Goal: Task Accomplishment & Management: Use online tool/utility

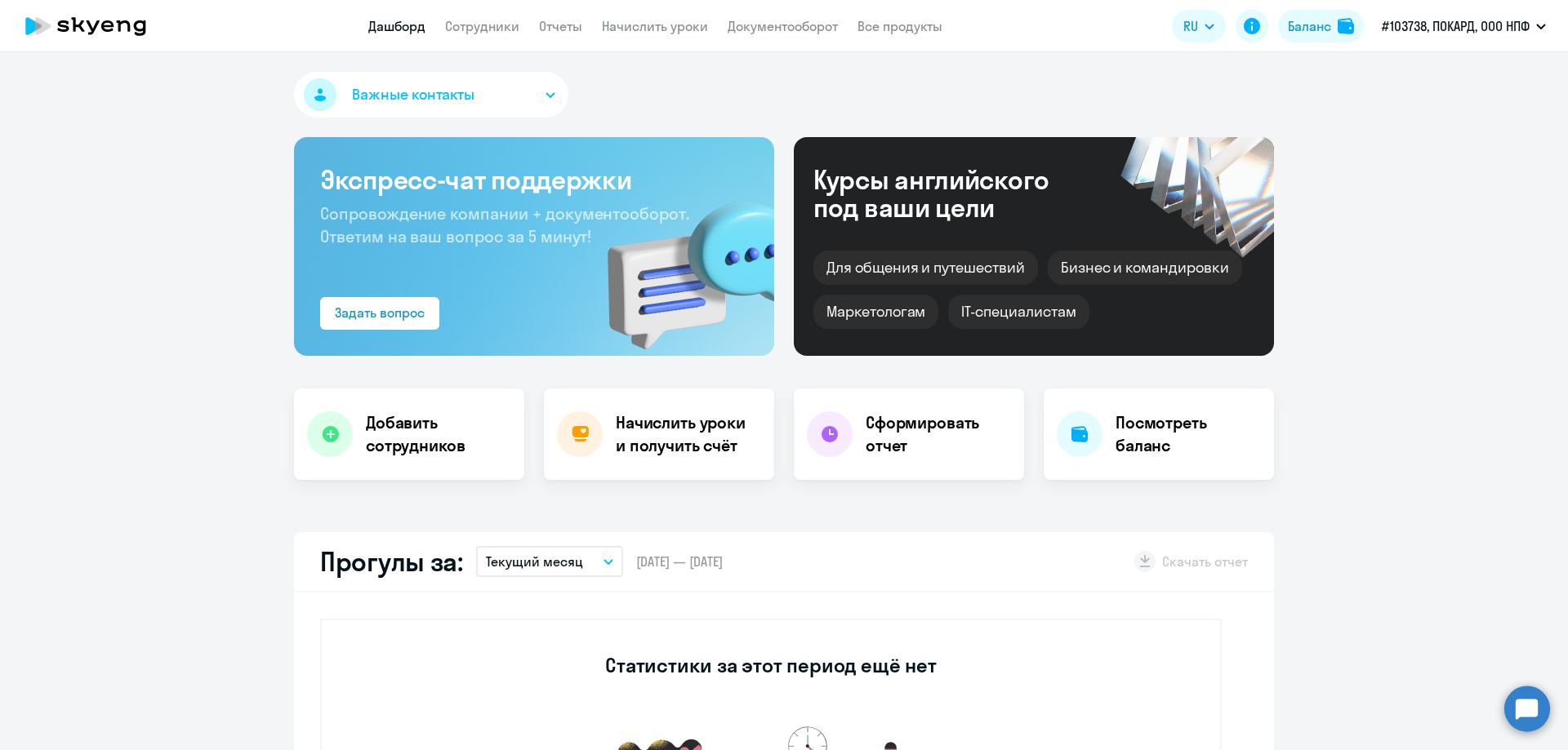
scroll to position [326, 0]
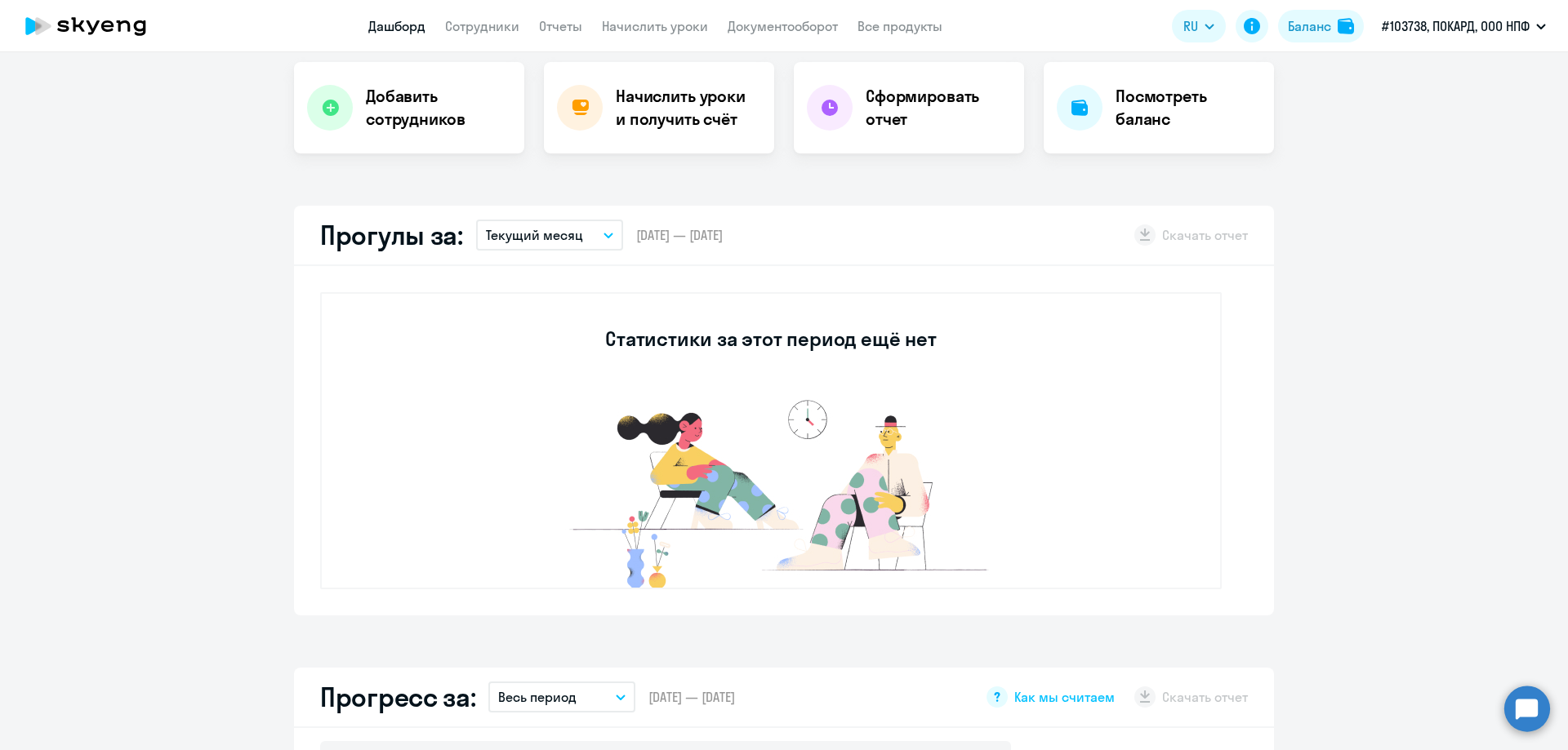
select select "30"
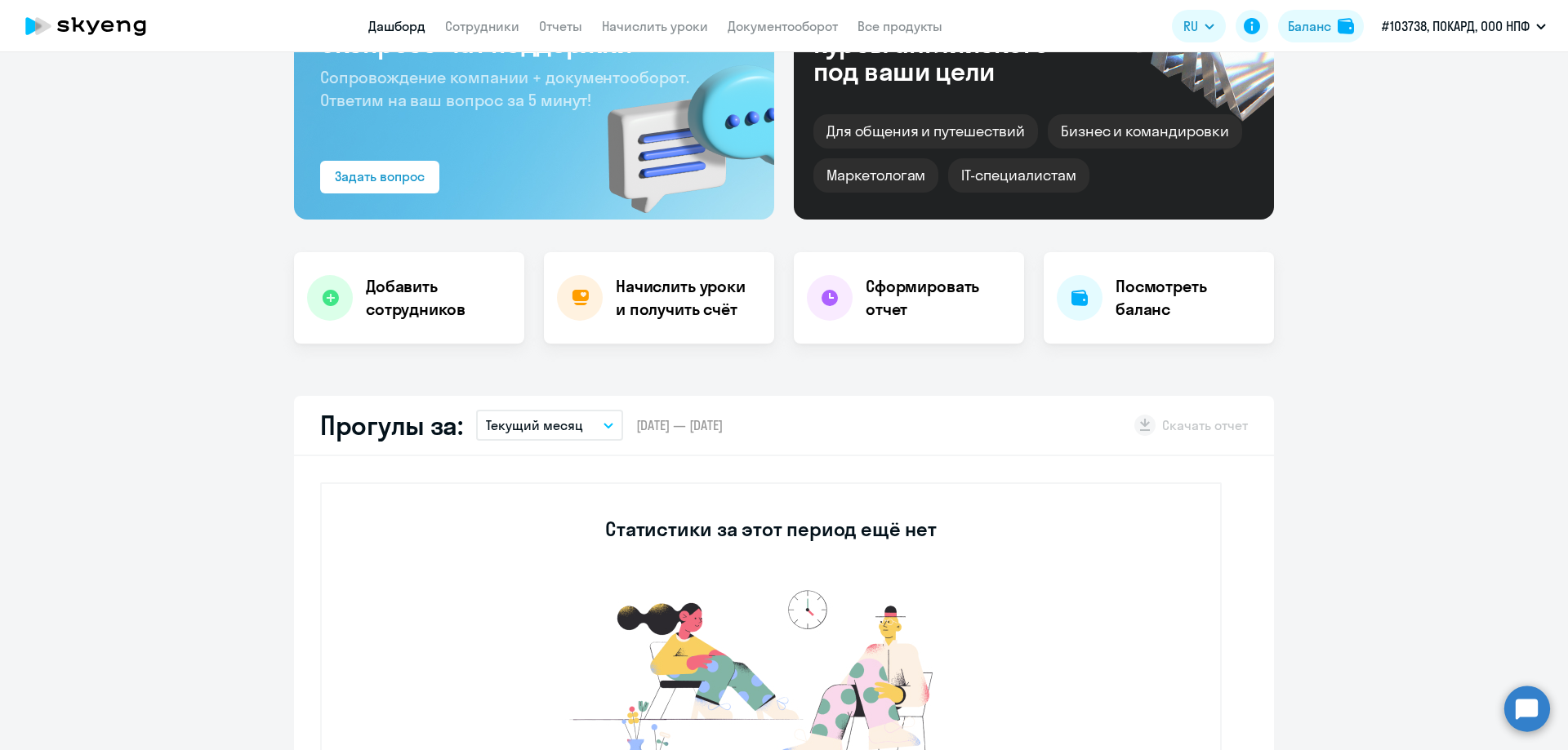
scroll to position [82, 0]
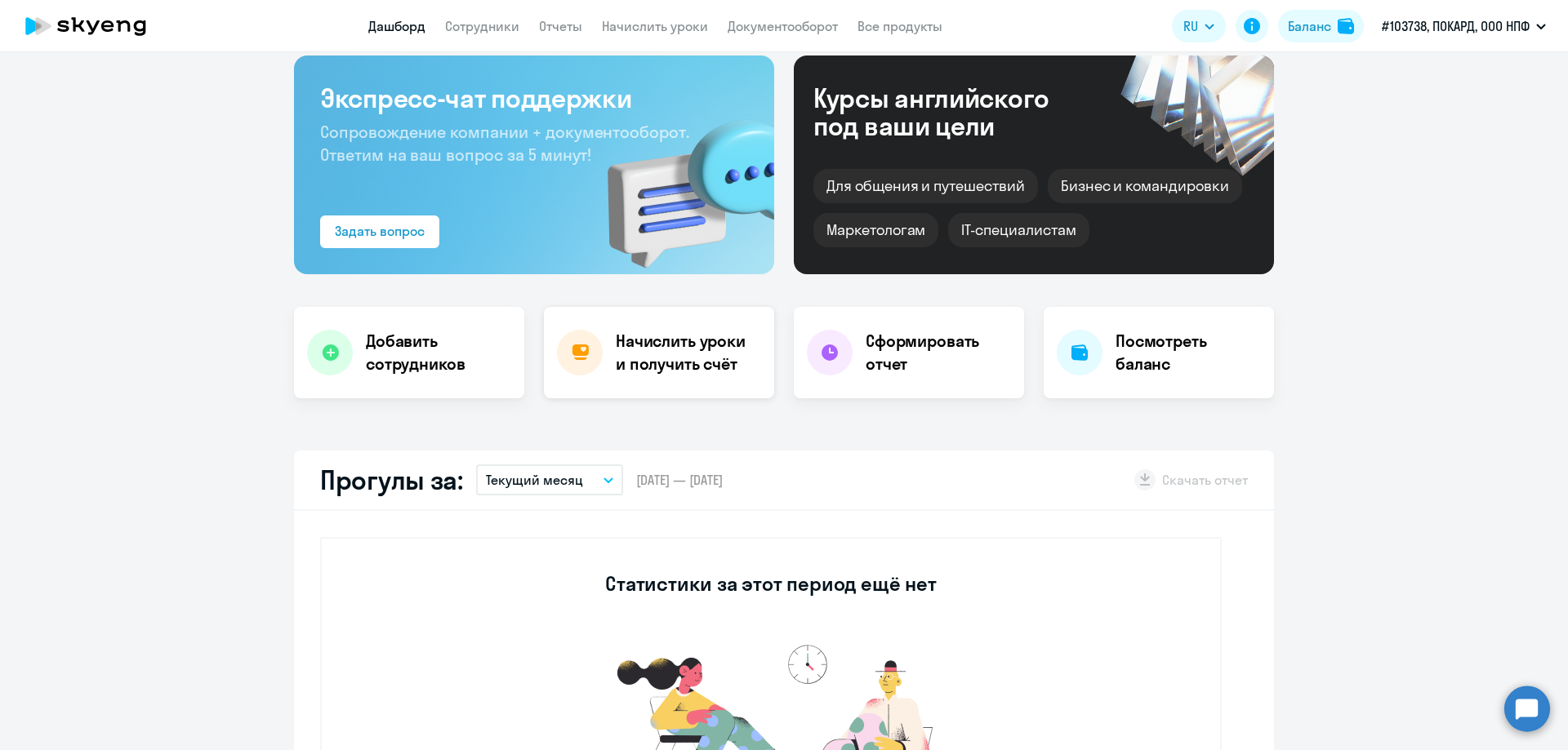
click at [644, 345] on h4 "Начислить уроки и получить счёт" at bounding box center [686, 353] width 142 height 46
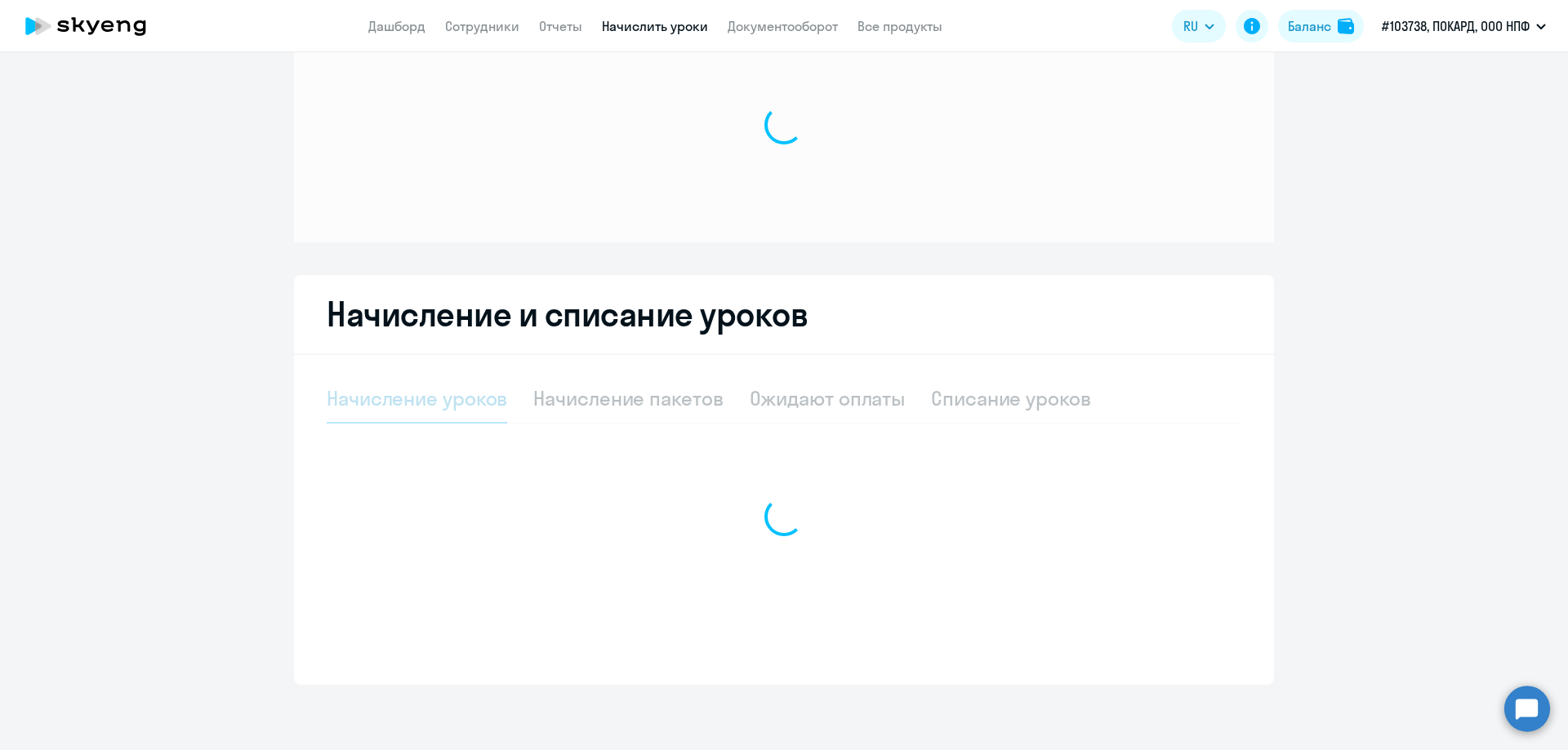
scroll to position [70, 0]
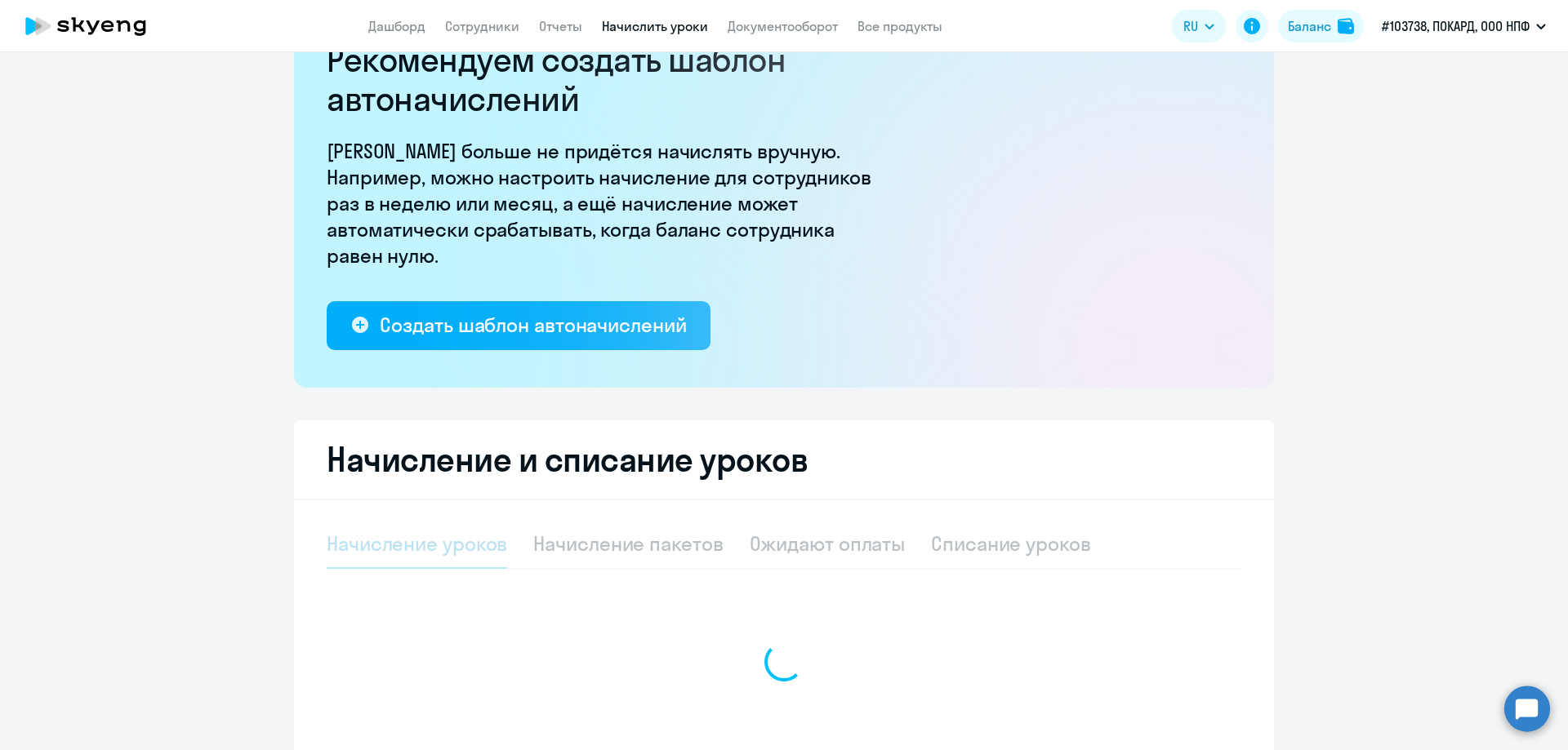
select select "10"
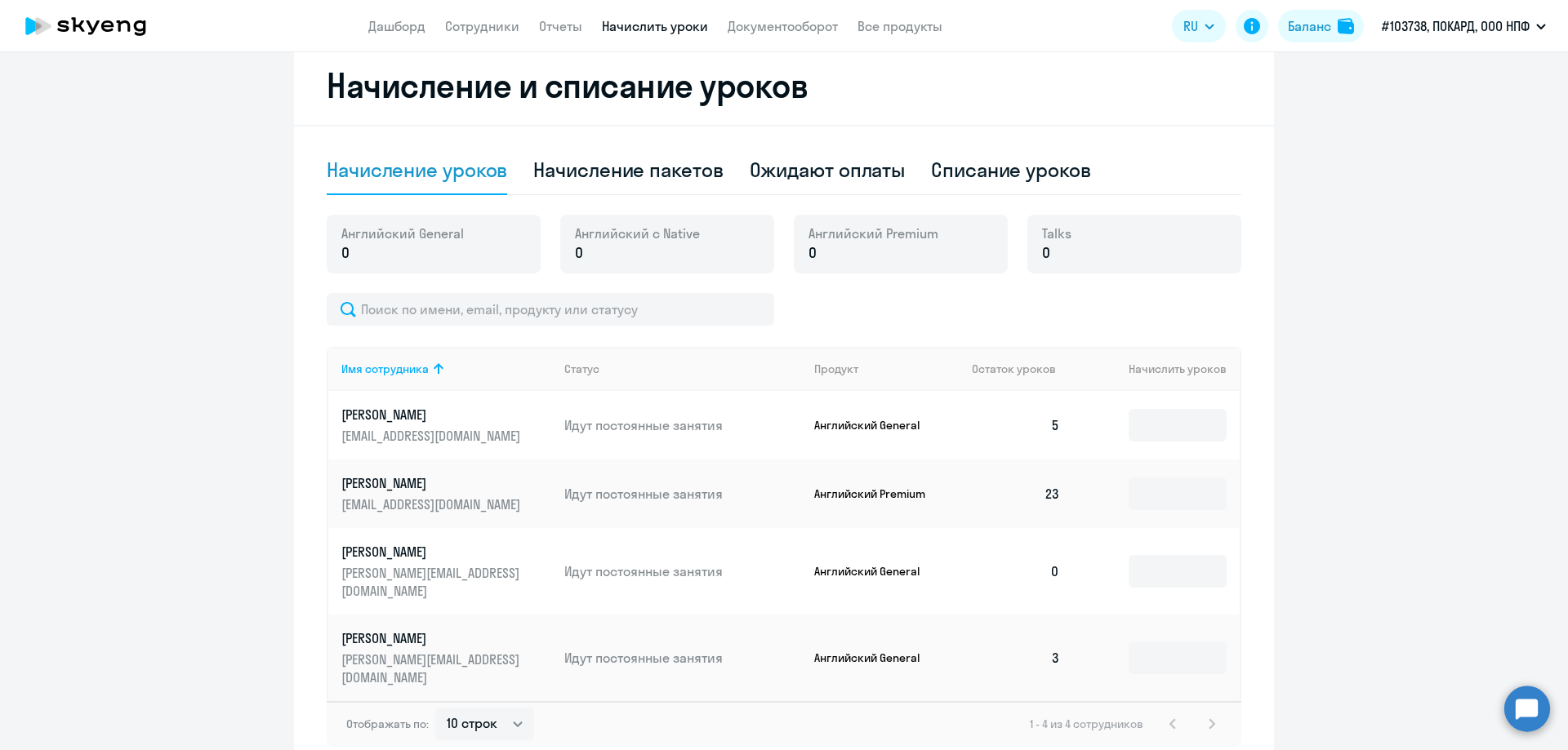
scroll to position [495, 0]
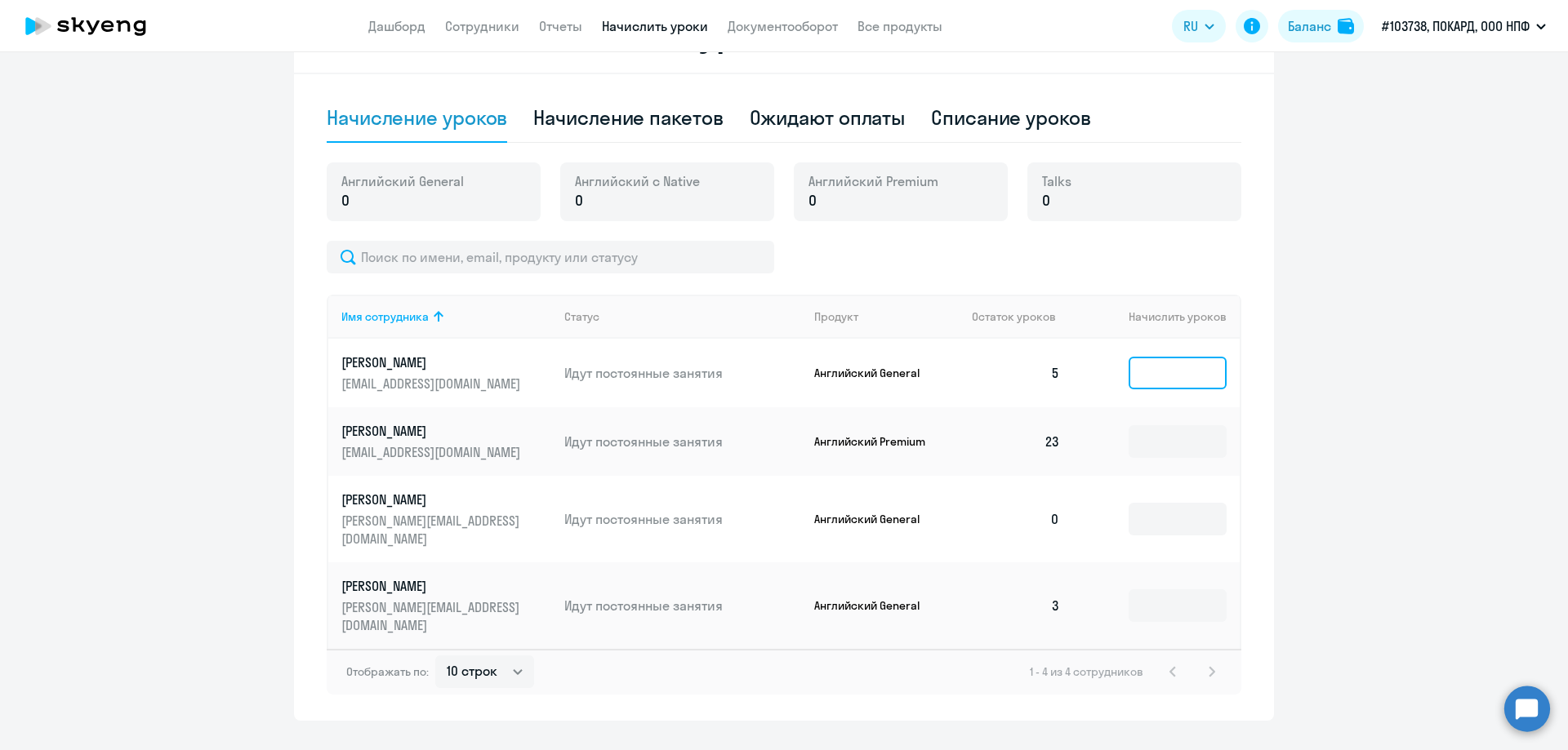
click at [1169, 366] on input at bounding box center [1177, 373] width 98 height 33
click at [631, 127] on div "Начисление пакетов" at bounding box center [628, 118] width 190 height 26
select select "10"
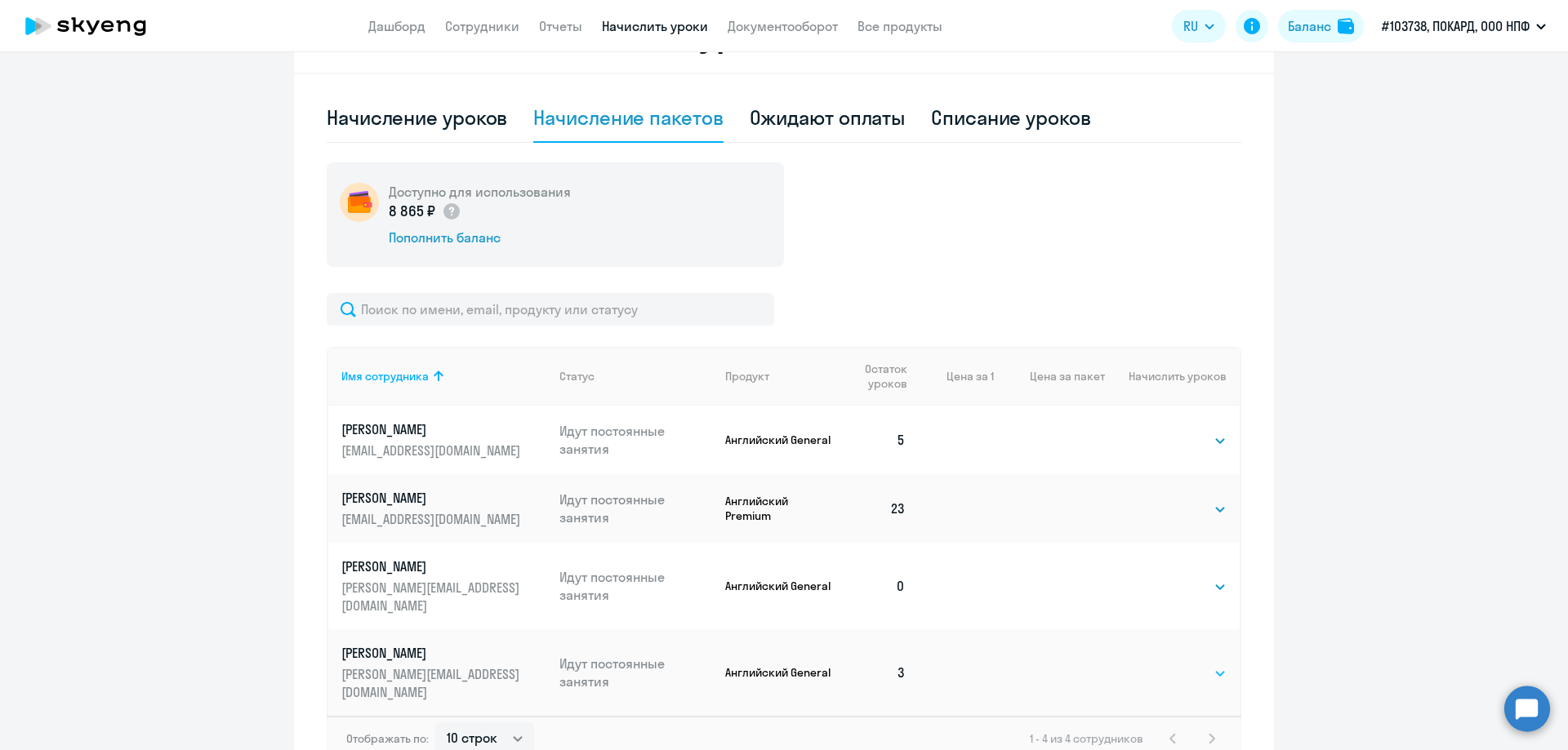
click at [1185, 664] on select "Выбрать 4 8 16 32 64 96 128" at bounding box center [1193, 673] width 67 height 19
select select "8"
click at [1160, 664] on select "Выбрать 4 8 16 32 64 96 128" at bounding box center [1193, 673] width 67 height 19
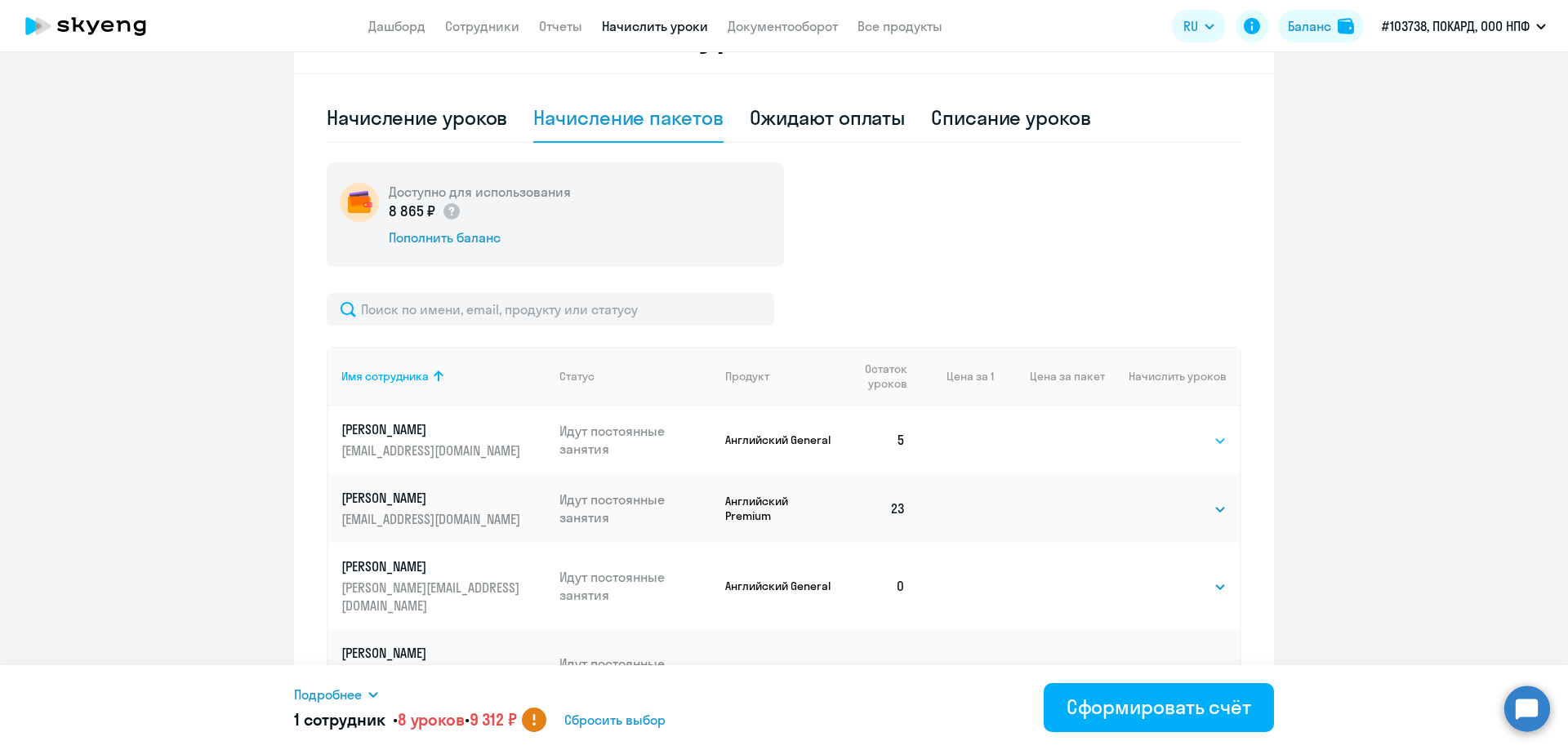
click at [1193, 442] on select "Выбрать 4 8 16 32 64 96 128" at bounding box center [1193, 441] width 67 height 19
select select "8"
click at [1160, 431] on select "Выбрать 4 8 16 32 64 96 128" at bounding box center [1193, 441] width 67 height 19
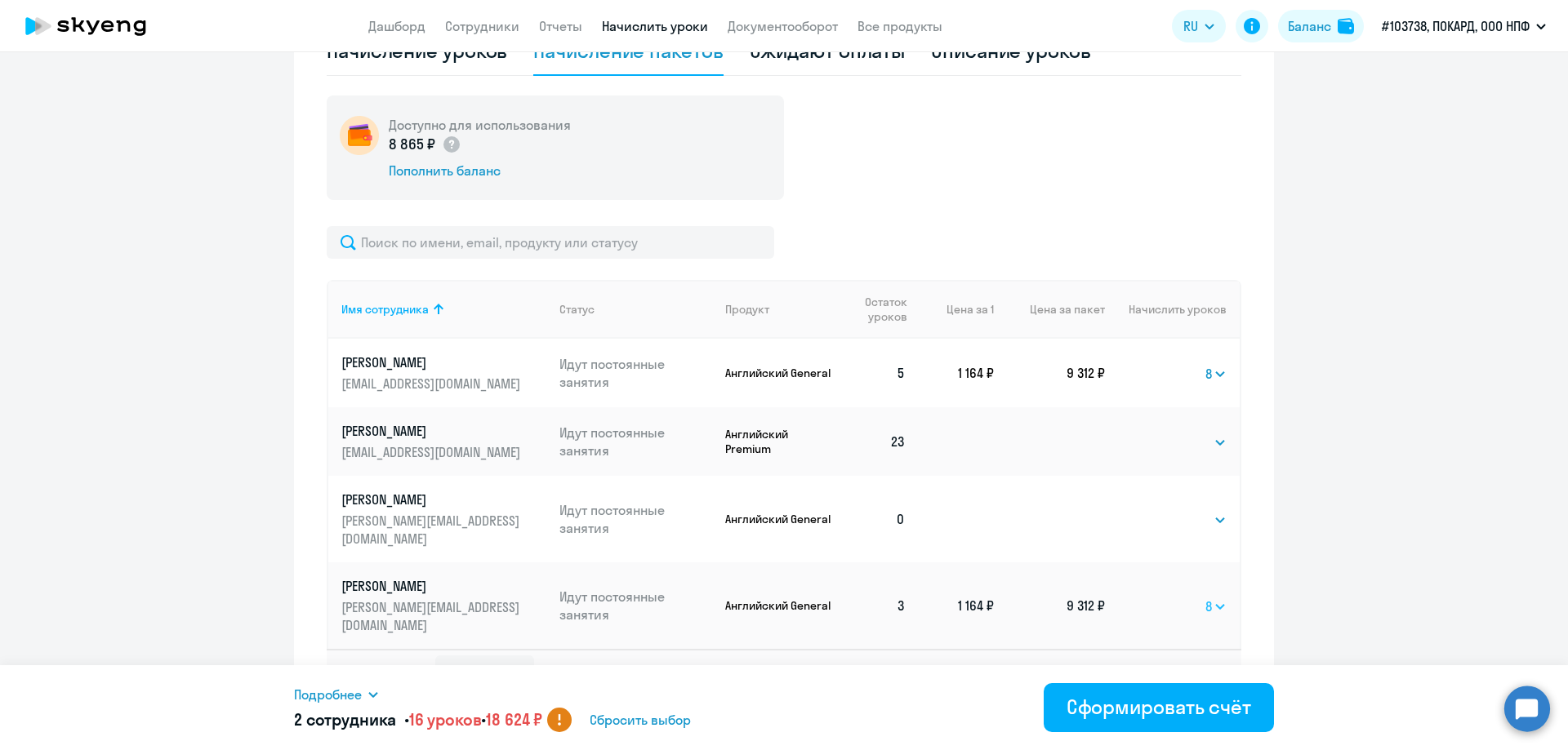
click at [1213, 597] on select "Выбрать 4 8 16 32 64 96 128" at bounding box center [1216, 606] width 21 height 19
click at [1206, 597] on select "Выбрать 4 8 16 32 64 96 128" at bounding box center [1216, 606] width 21 height 19
click at [1208, 597] on select "Выбрать 4 8 16 32 64 96 128" at bounding box center [1213, 606] width 26 height 19
click at [1200, 597] on select "Выбрать 4 8 16 32 64 96 128" at bounding box center [1213, 606] width 26 height 19
click at [1211, 597] on select "Выбрать 4 8 16 32 64 96 128" at bounding box center [1216, 606] width 21 height 19
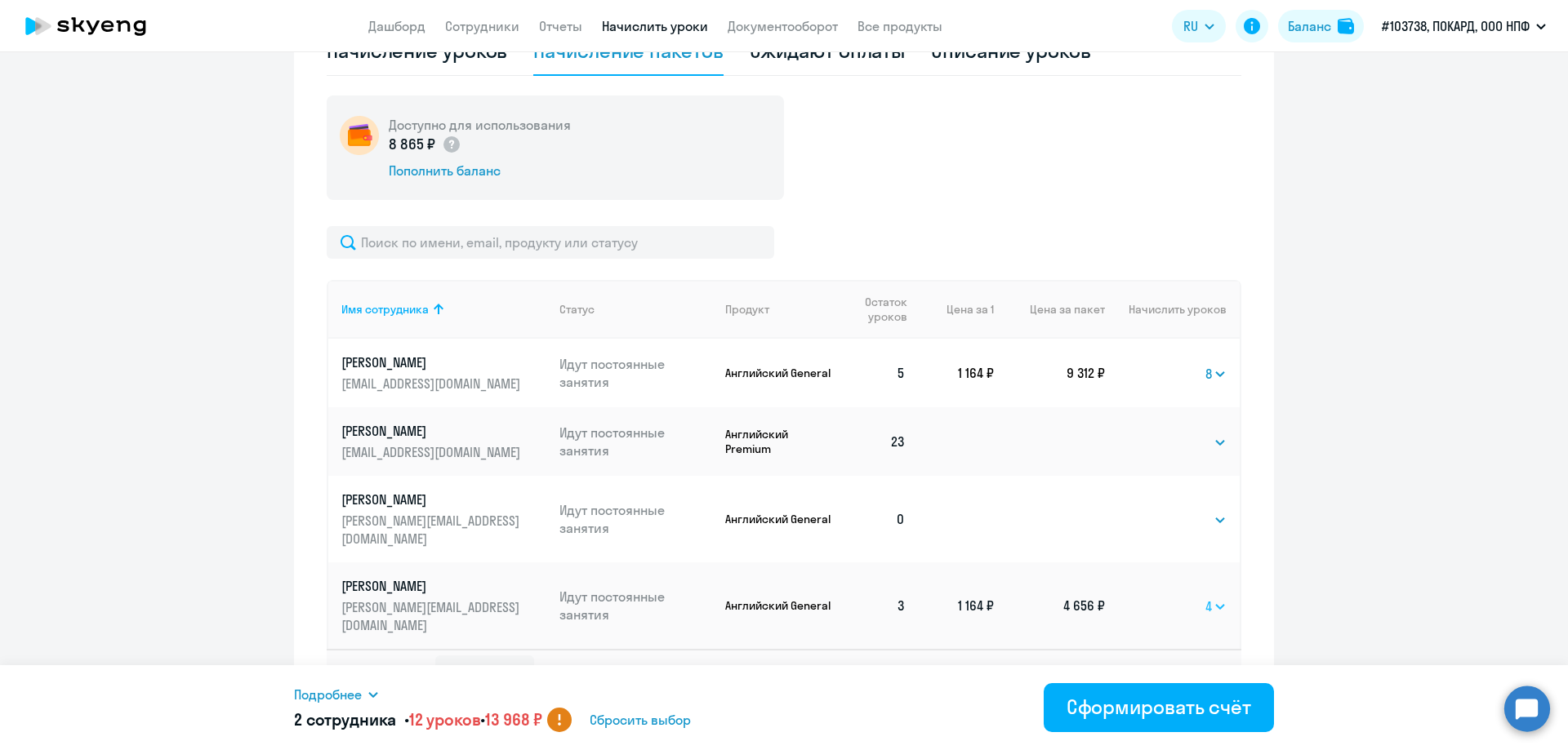
select select "8"
click at [1206, 597] on select "Выбрать 4 8 16 32 64 96 128" at bounding box center [1216, 606] width 21 height 19
click at [1216, 372] on select "Выбрать 4 8 16 32 64 96 128" at bounding box center [1216, 374] width 21 height 19
select select "4"
click at [1206, 364] on select "Выбрать 4 8 16 32 64 96 128" at bounding box center [1216, 374] width 21 height 19
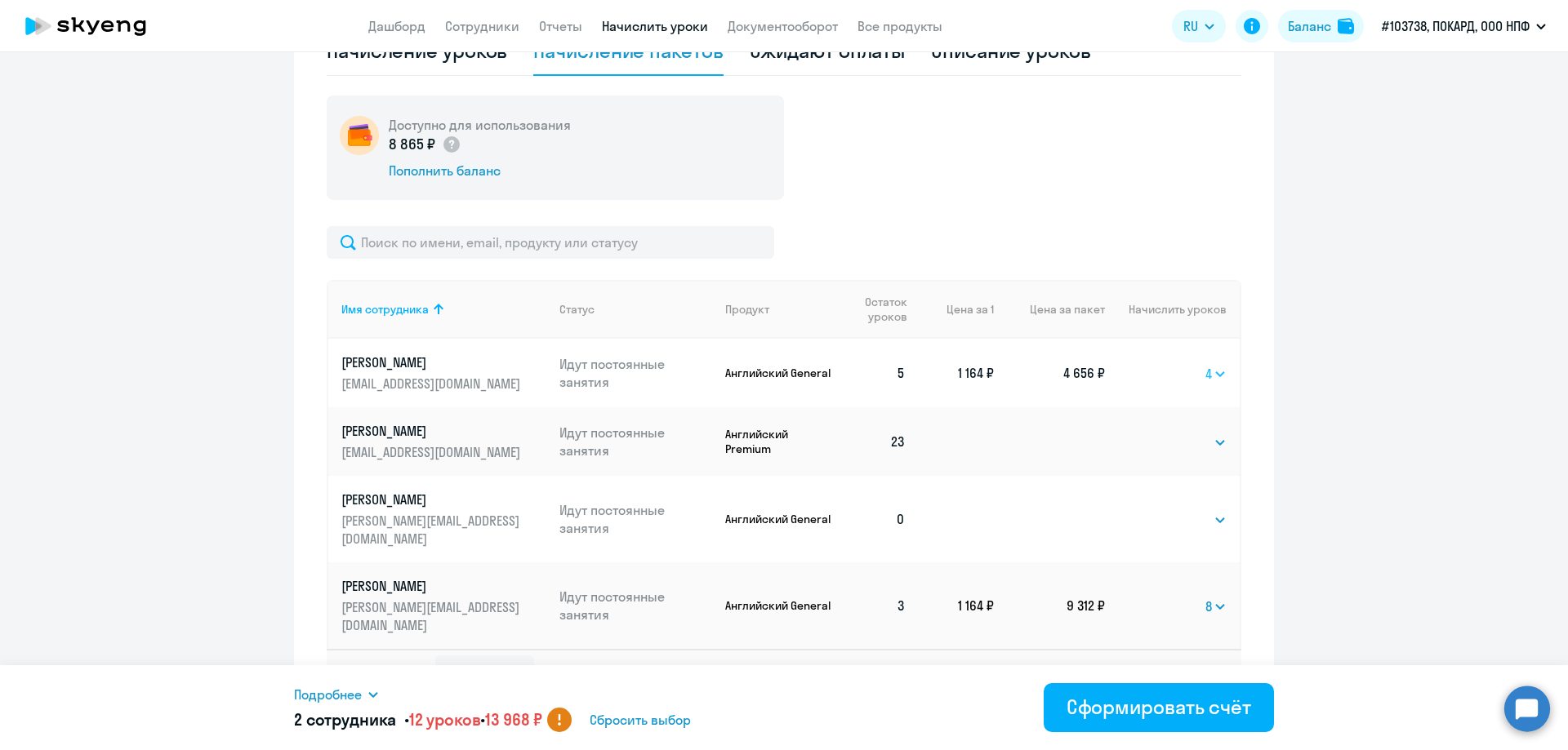
click at [1221, 369] on select "Выбрать 4 8 16 32 64 96 128" at bounding box center [1216, 374] width 21 height 19
select select
click at [1206, 364] on select "Выбрать 4 8 16 32 64 96 128" at bounding box center [1216, 374] width 21 height 19
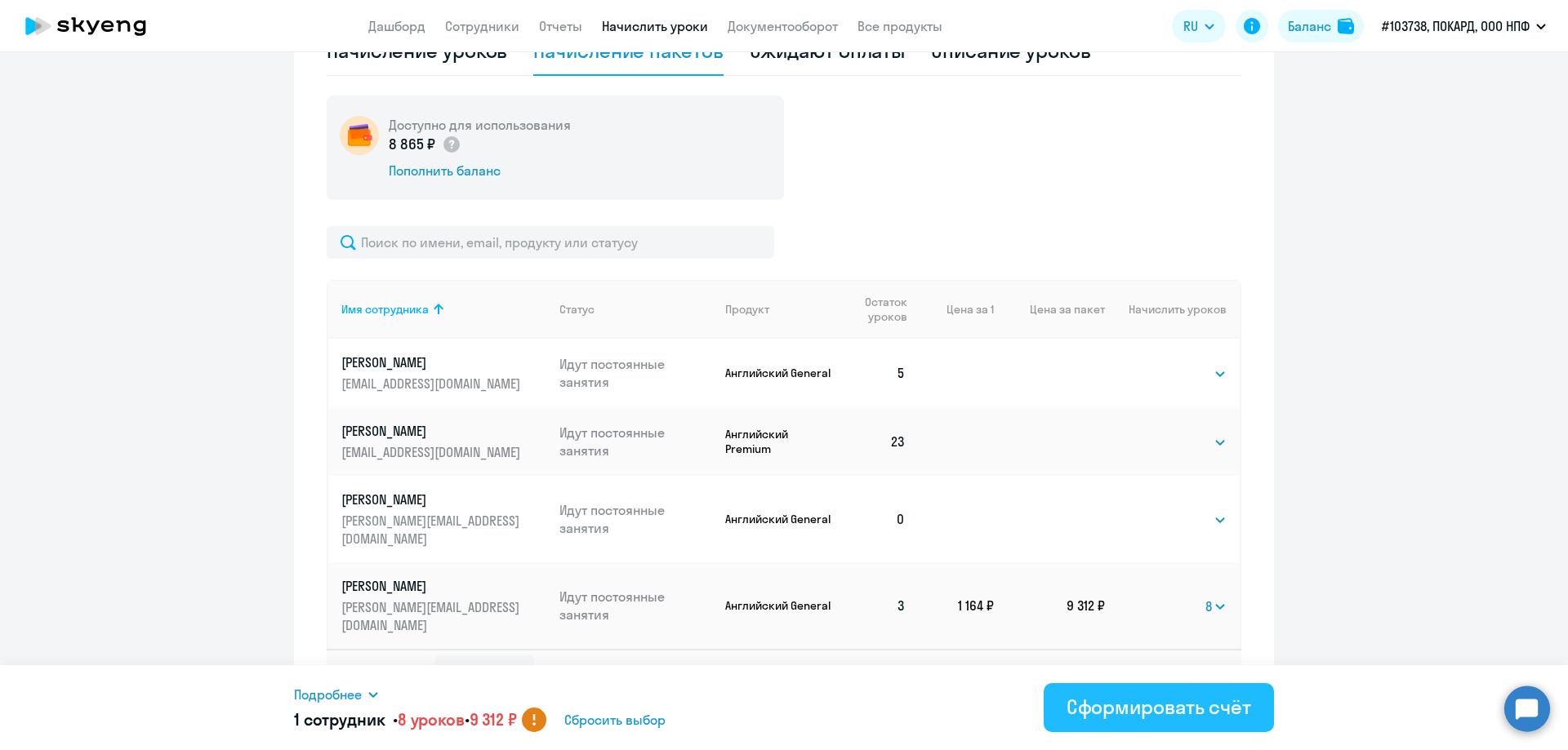
click at [1159, 709] on div "Сформировать счёт" at bounding box center [1158, 707] width 184 height 26
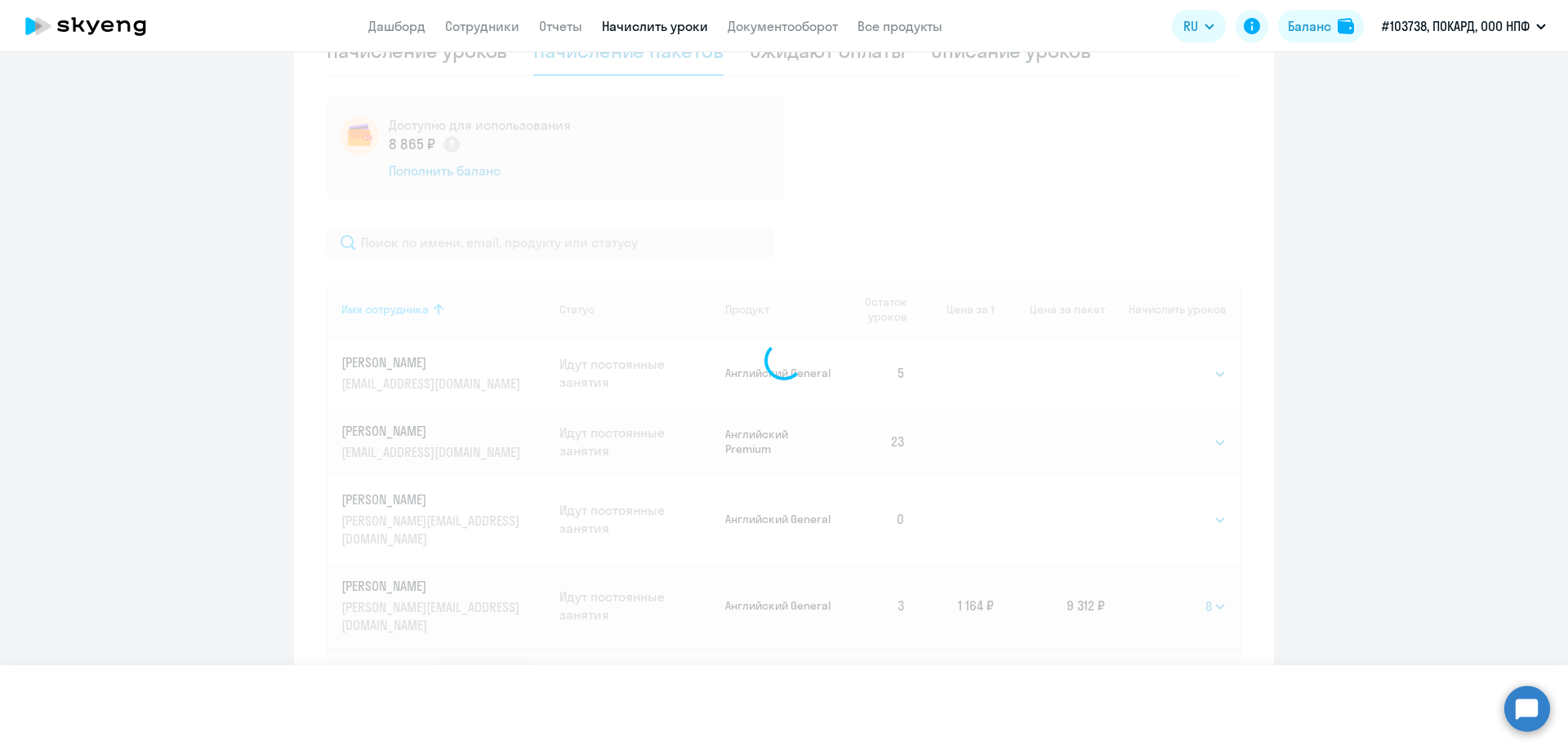
select select
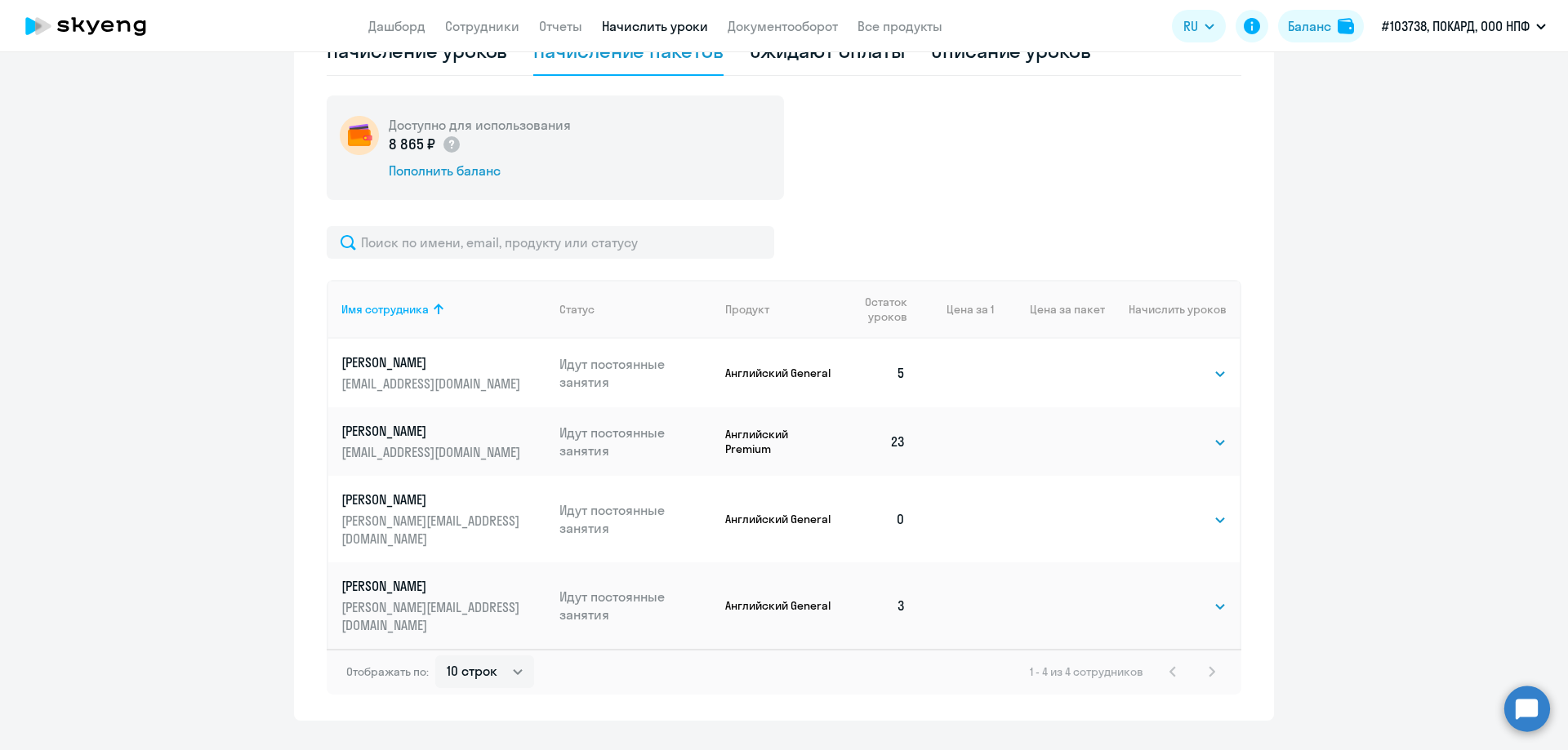
click at [871, 193] on div "Доступно для использования 8 865 ₽ Пополнить баланс" at bounding box center [783, 147] width 915 height 105
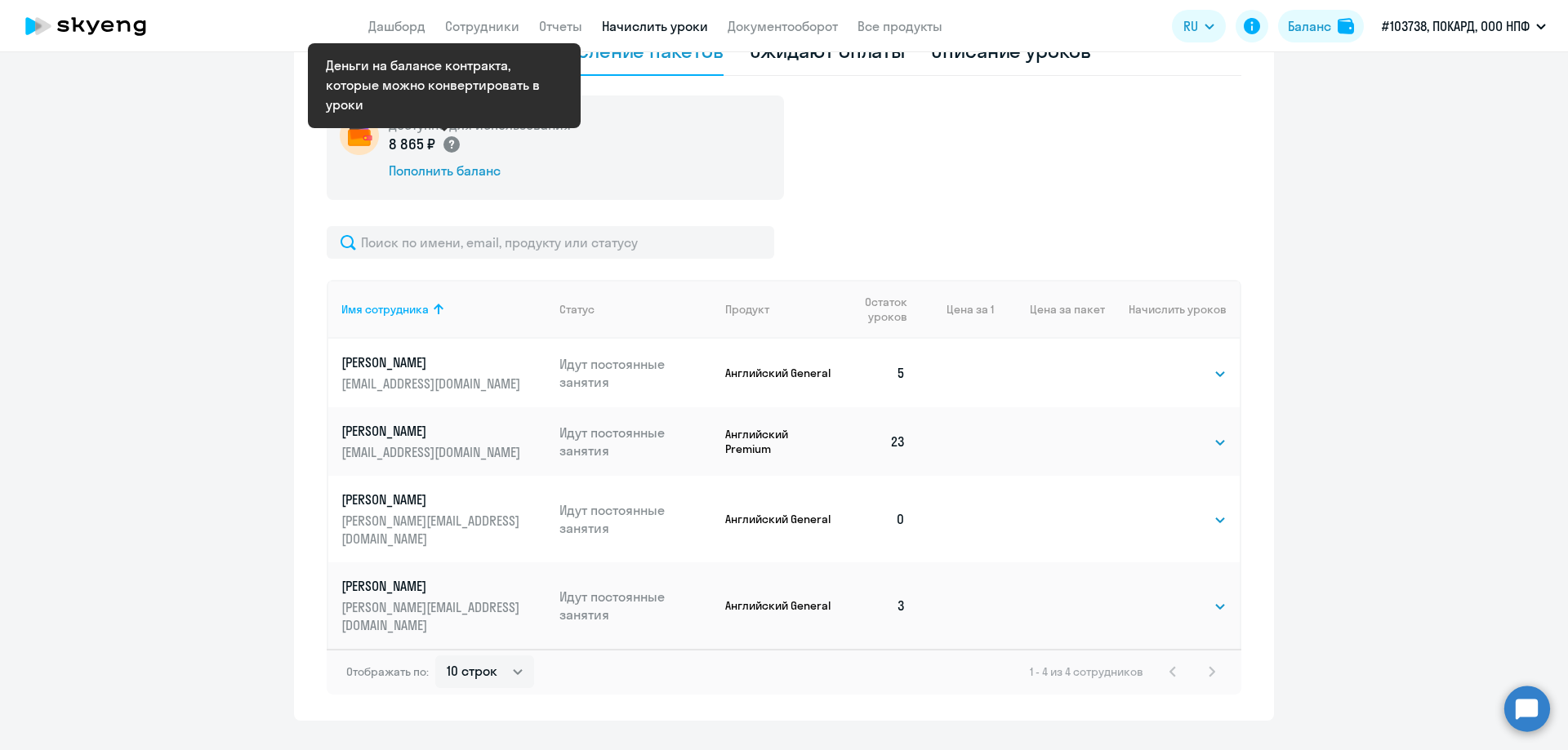
click at [444, 145] on circle at bounding box center [452, 145] width 17 height 17
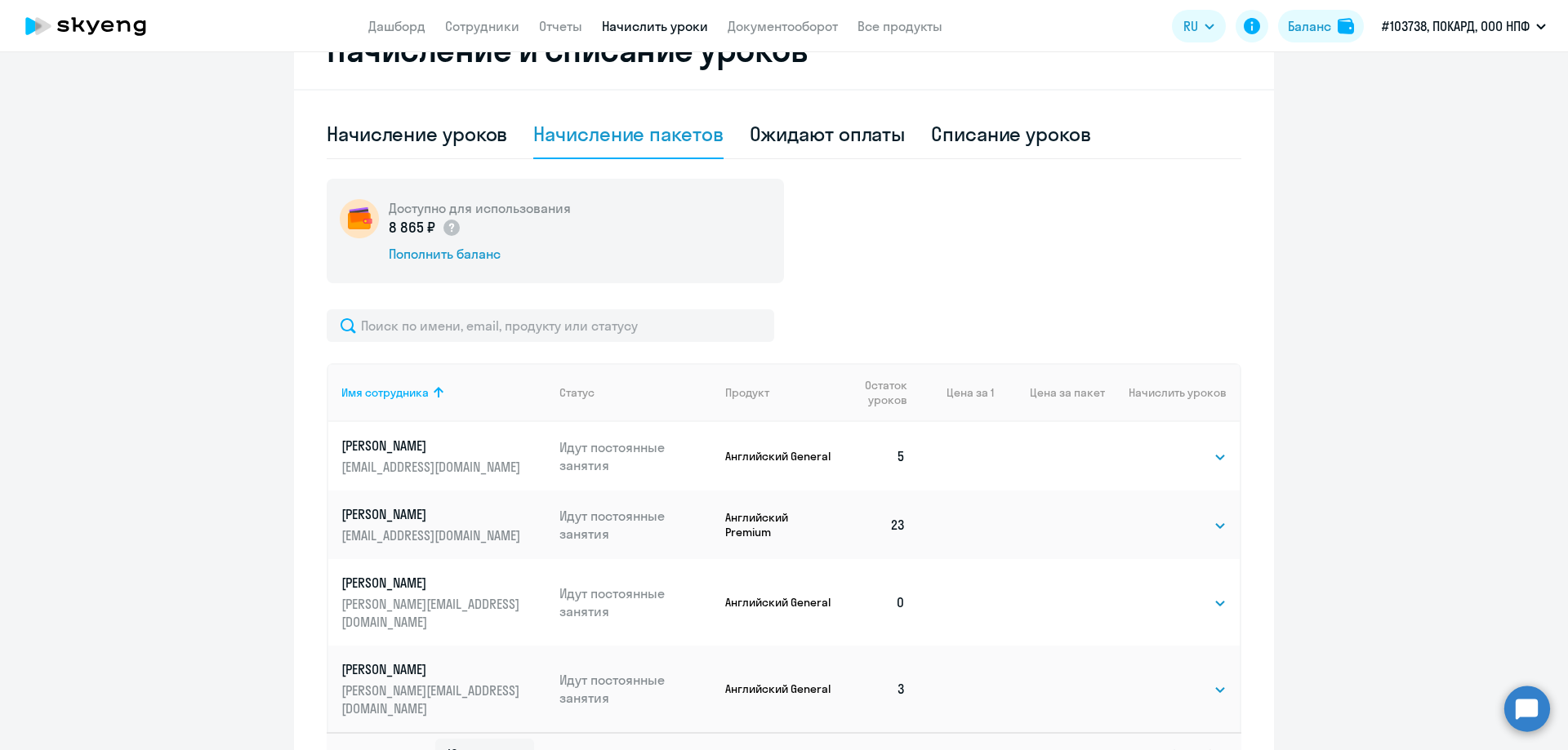
scroll to position [399, 0]
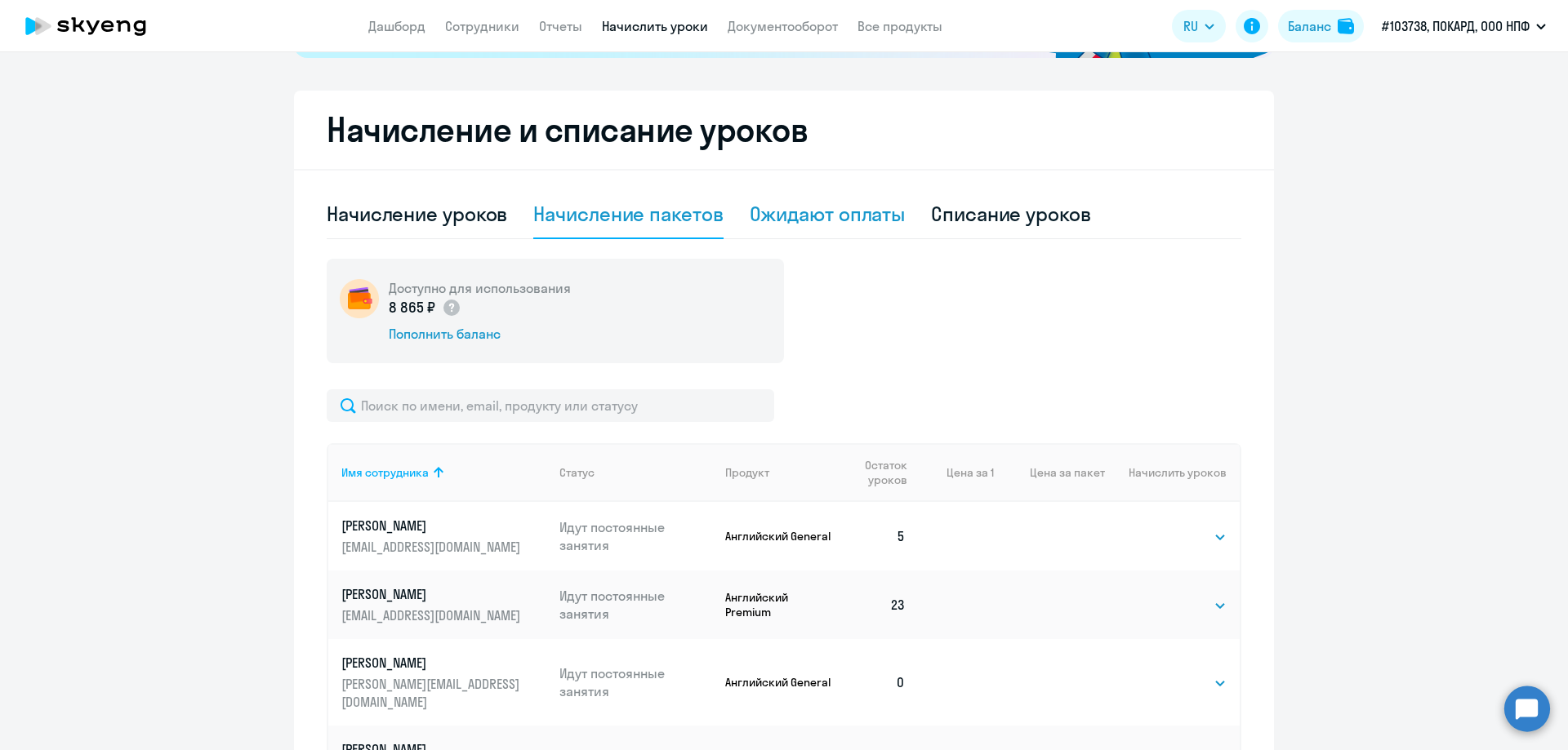
click at [862, 214] on div "Ожидают оплаты" at bounding box center [827, 214] width 156 height 26
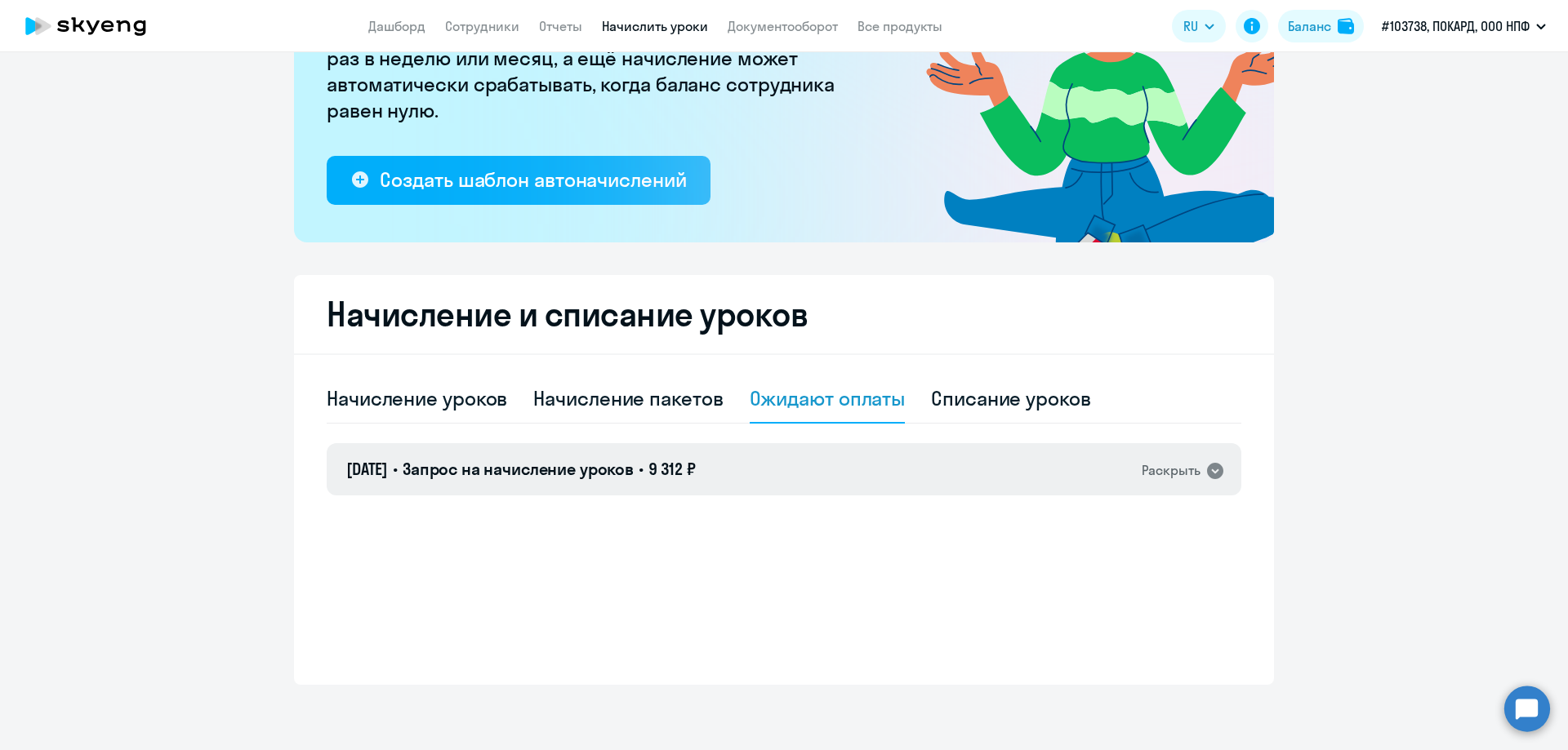
click at [1154, 468] on div "Раскрыть" at bounding box center [1171, 470] width 59 height 20
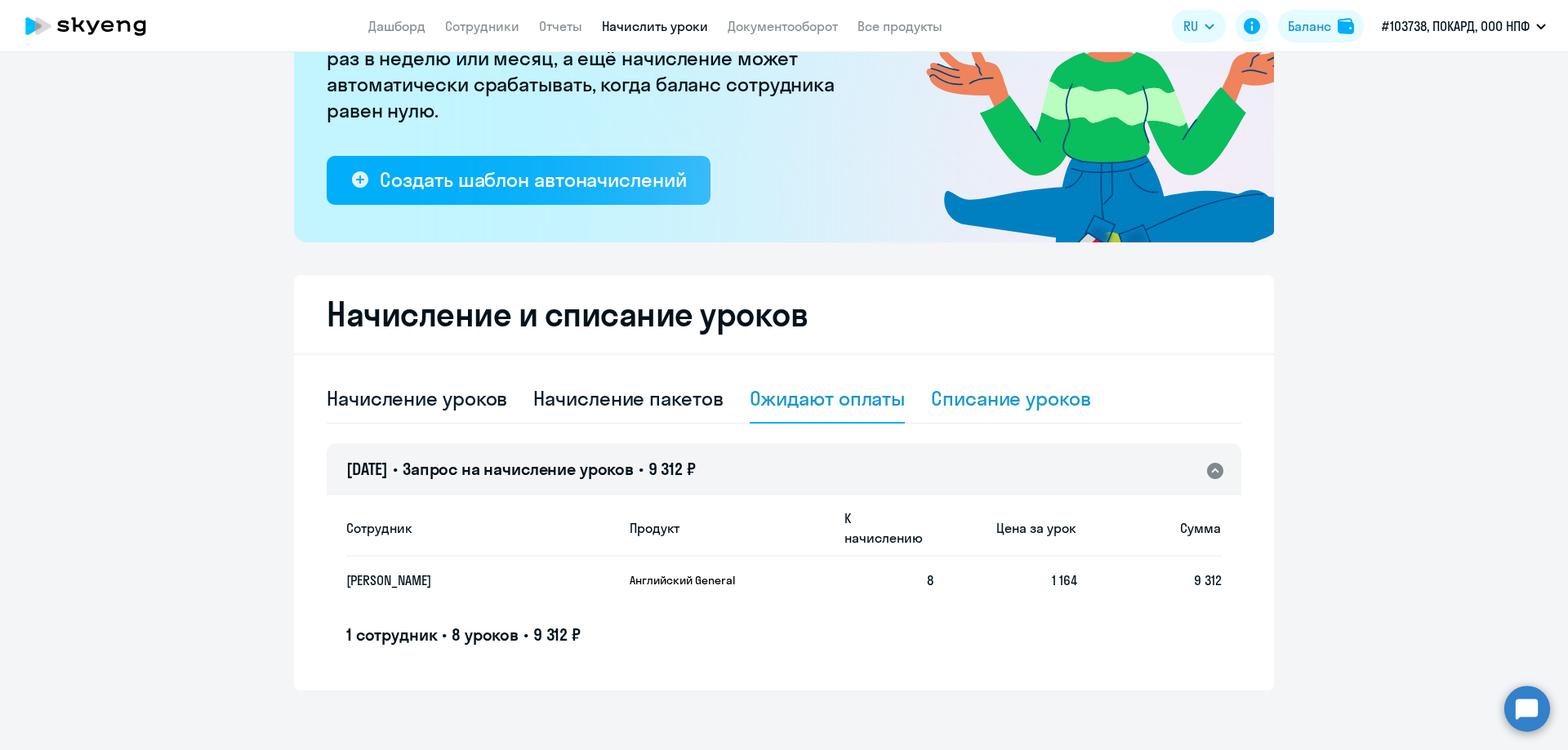
click at [992, 398] on div "Списание уроков" at bounding box center [1012, 398] width 161 height 26
select select "10"
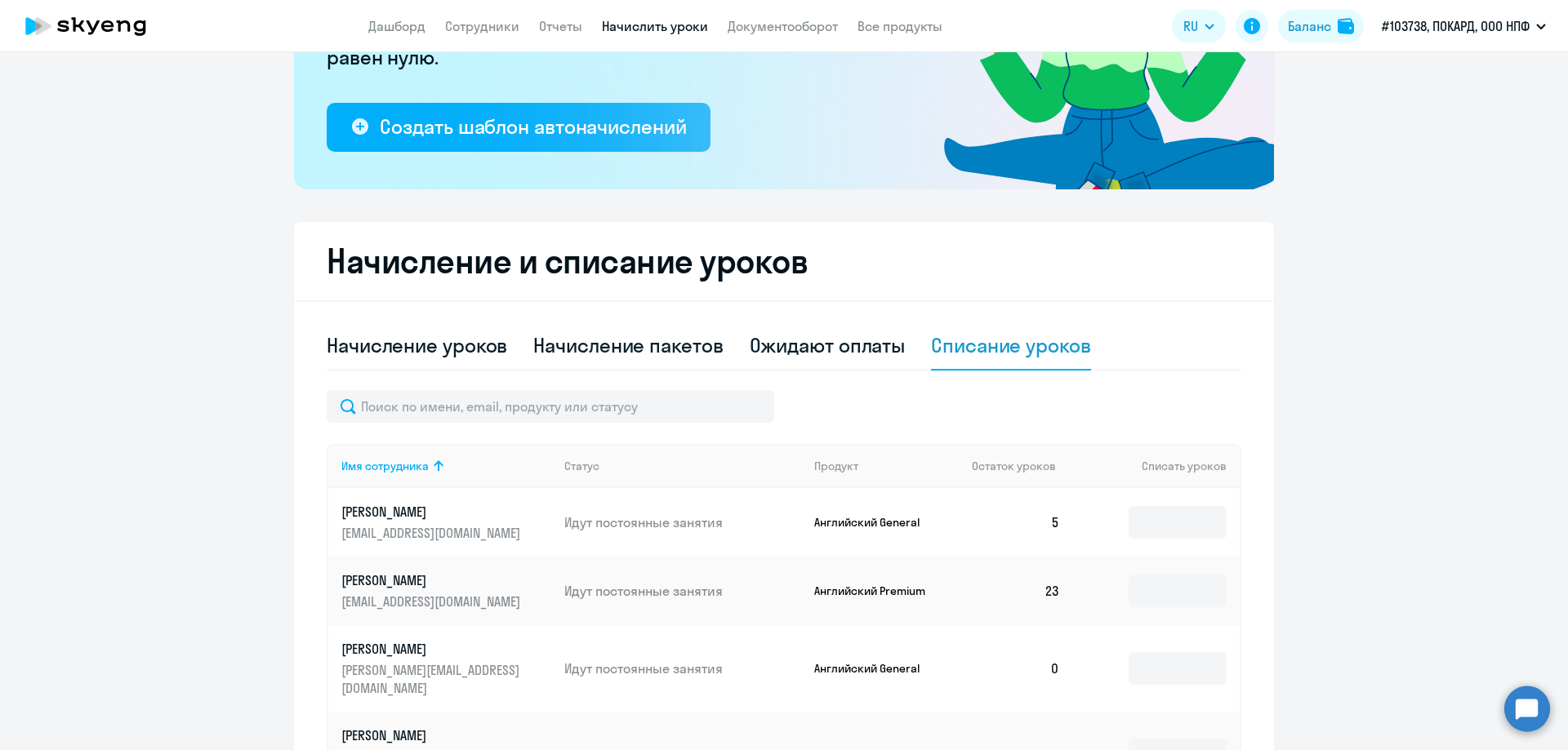
scroll to position [254, 0]
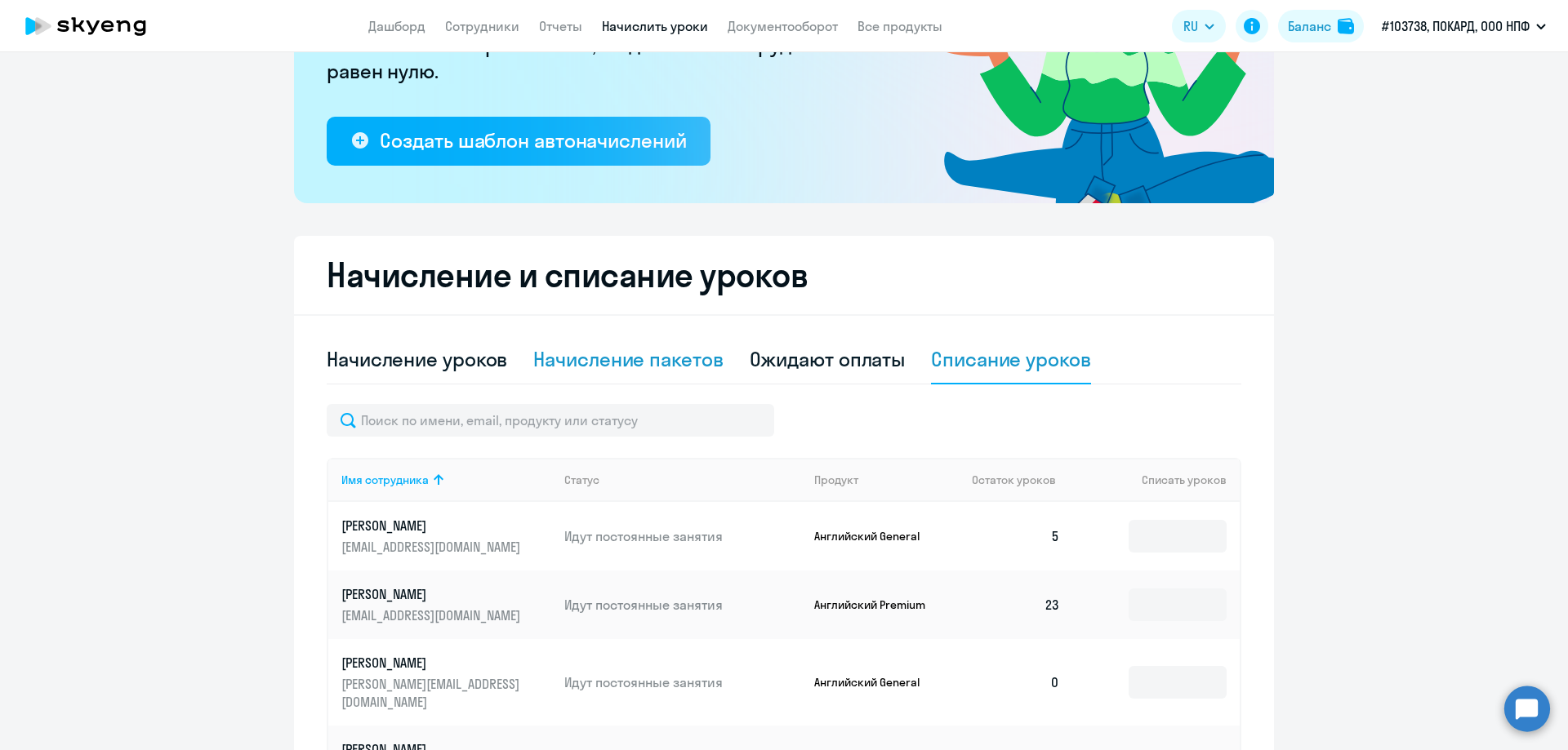
click at [635, 366] on div "Начисление пакетов" at bounding box center [628, 360] width 190 height 26
select select "10"
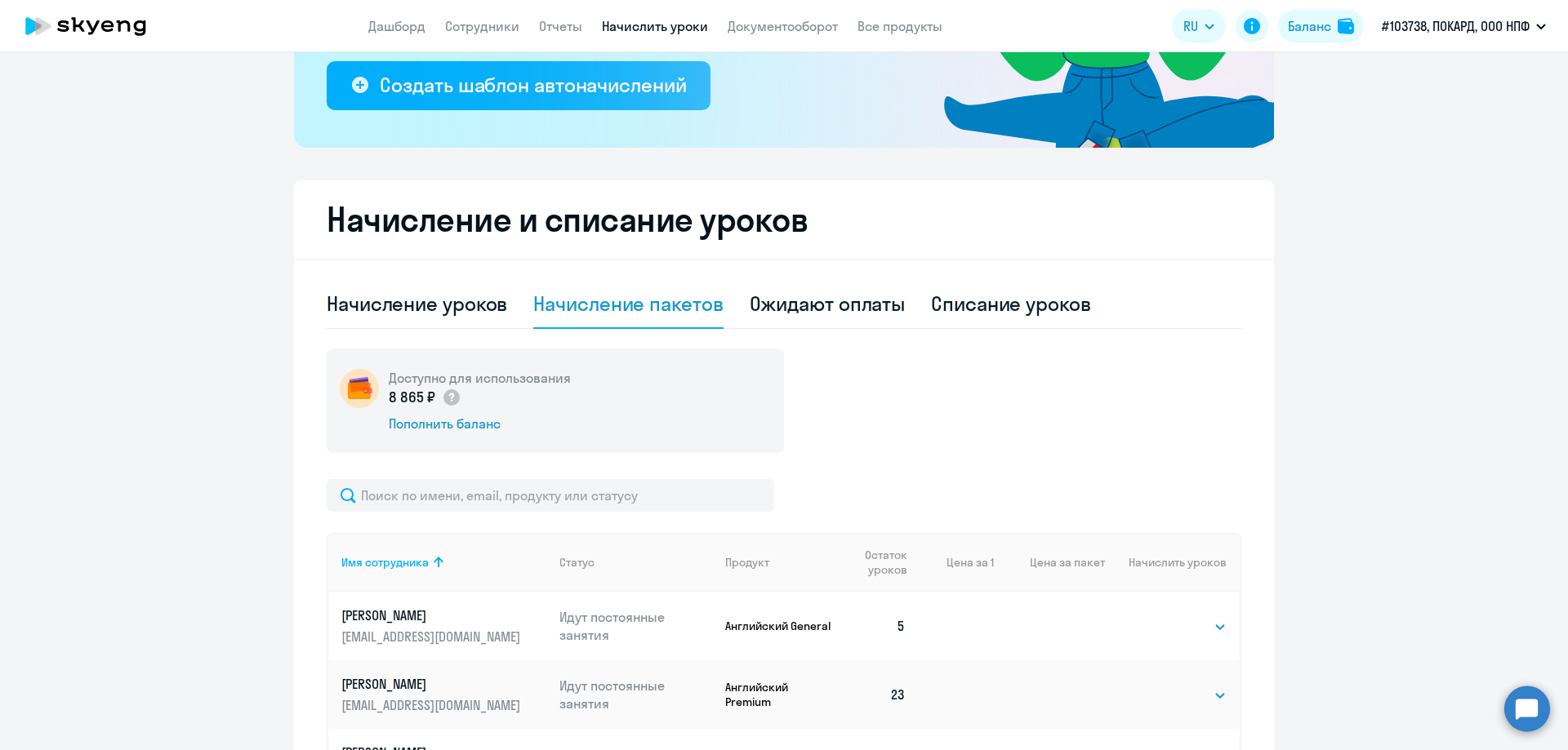
scroll to position [499, 0]
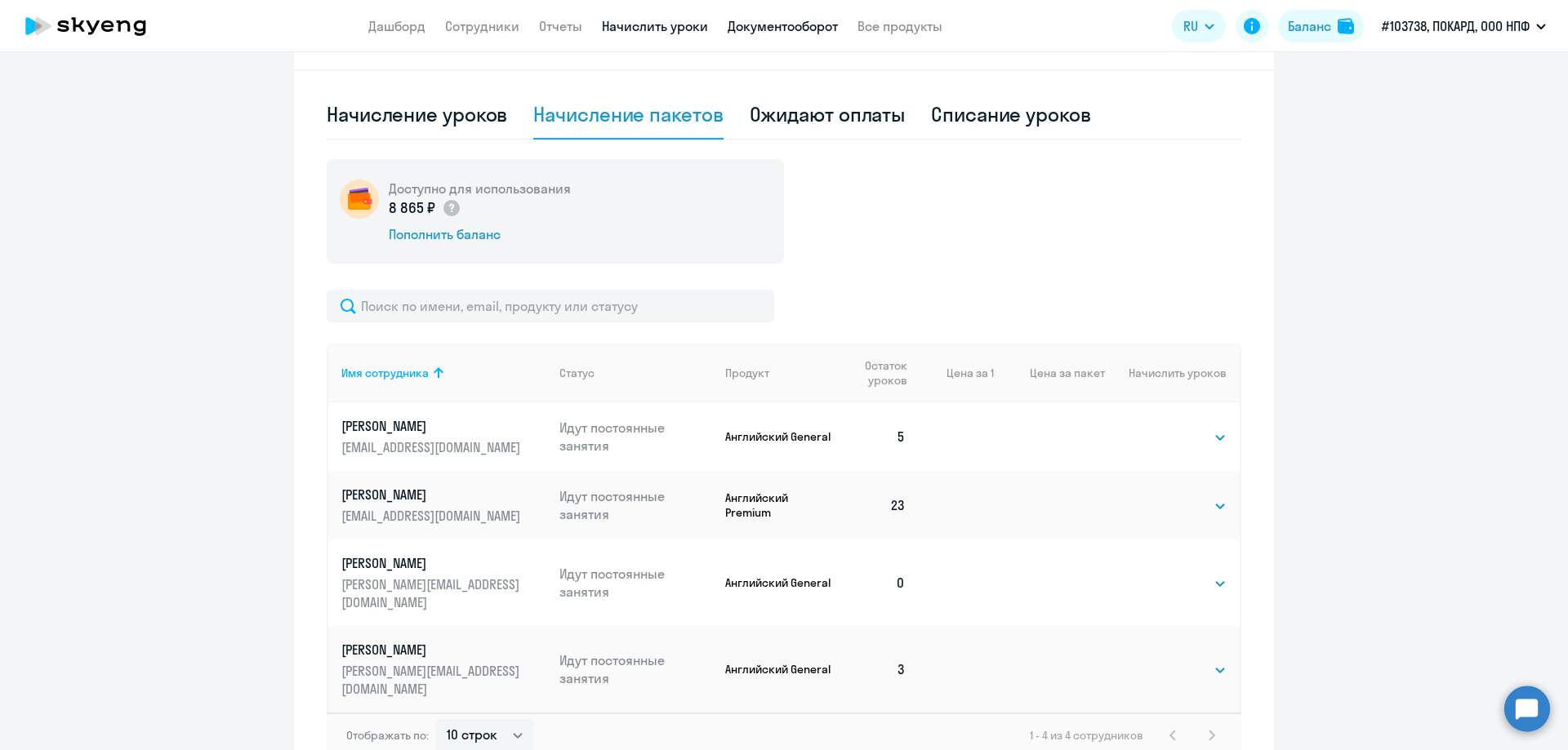
click at [789, 27] on link "Документооборот" at bounding box center [782, 26] width 110 height 17
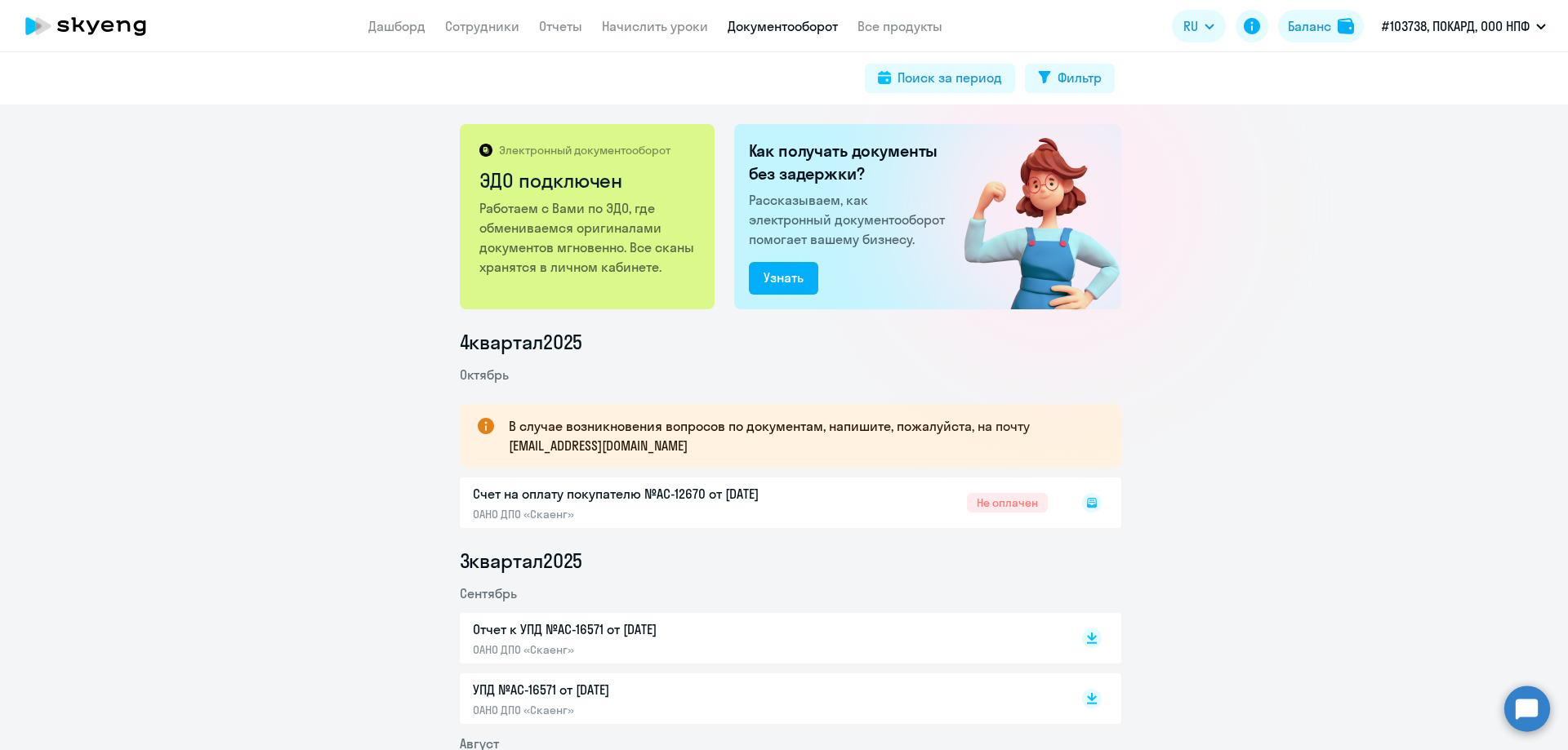
click at [664, 491] on div "Счет на оплату покупателю №AC-12670 от [DATE] ОАНО ДПО «Скаенг» Не оплачен" at bounding box center [790, 502] width 661 height 50
click at [1088, 502] on rect at bounding box center [1092, 502] width 19 height 19
click at [1083, 500] on icon at bounding box center [1092, 502] width 19 height 19
click at [644, 28] on link "Начислить уроки" at bounding box center [655, 26] width 106 height 17
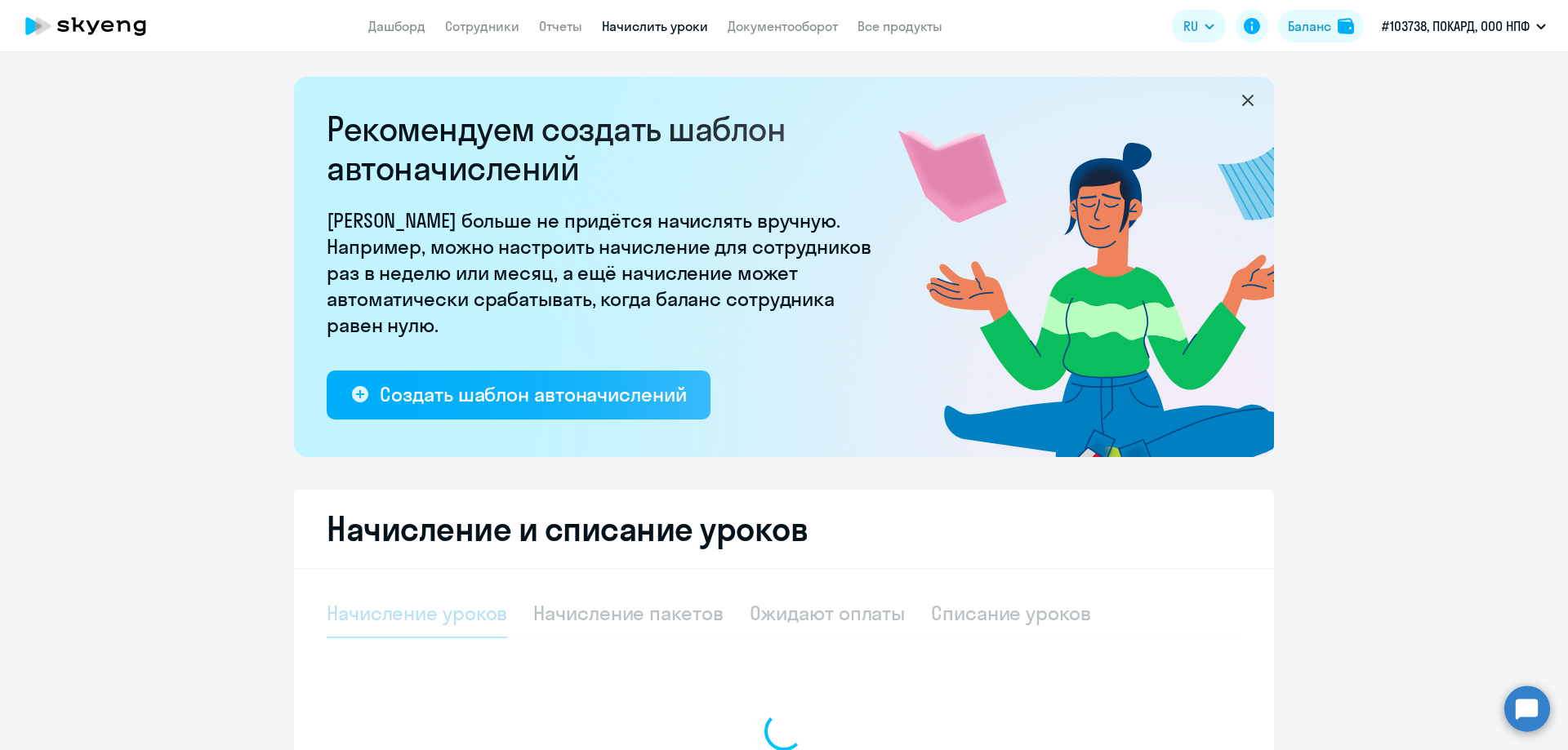
select select "10"
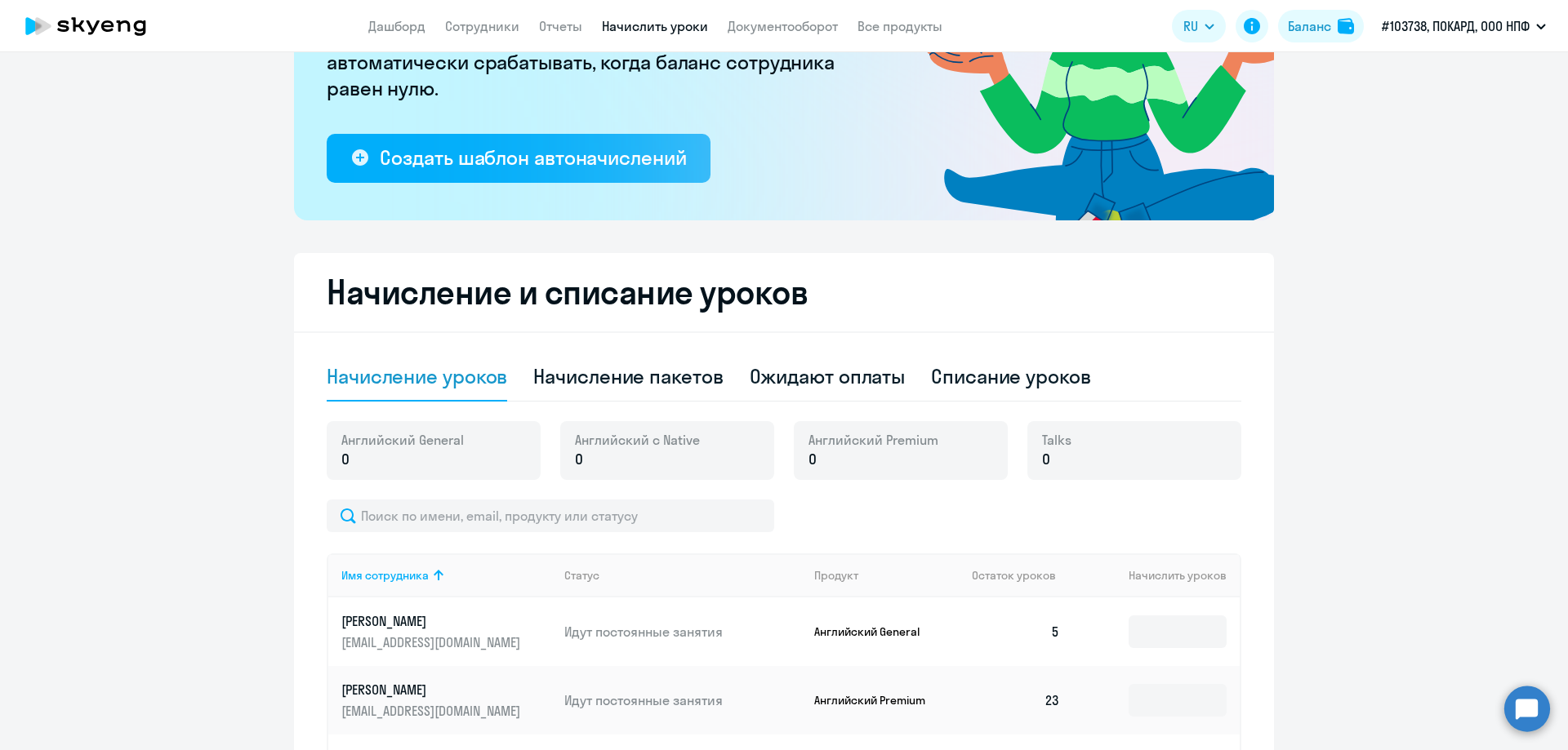
scroll to position [245, 0]
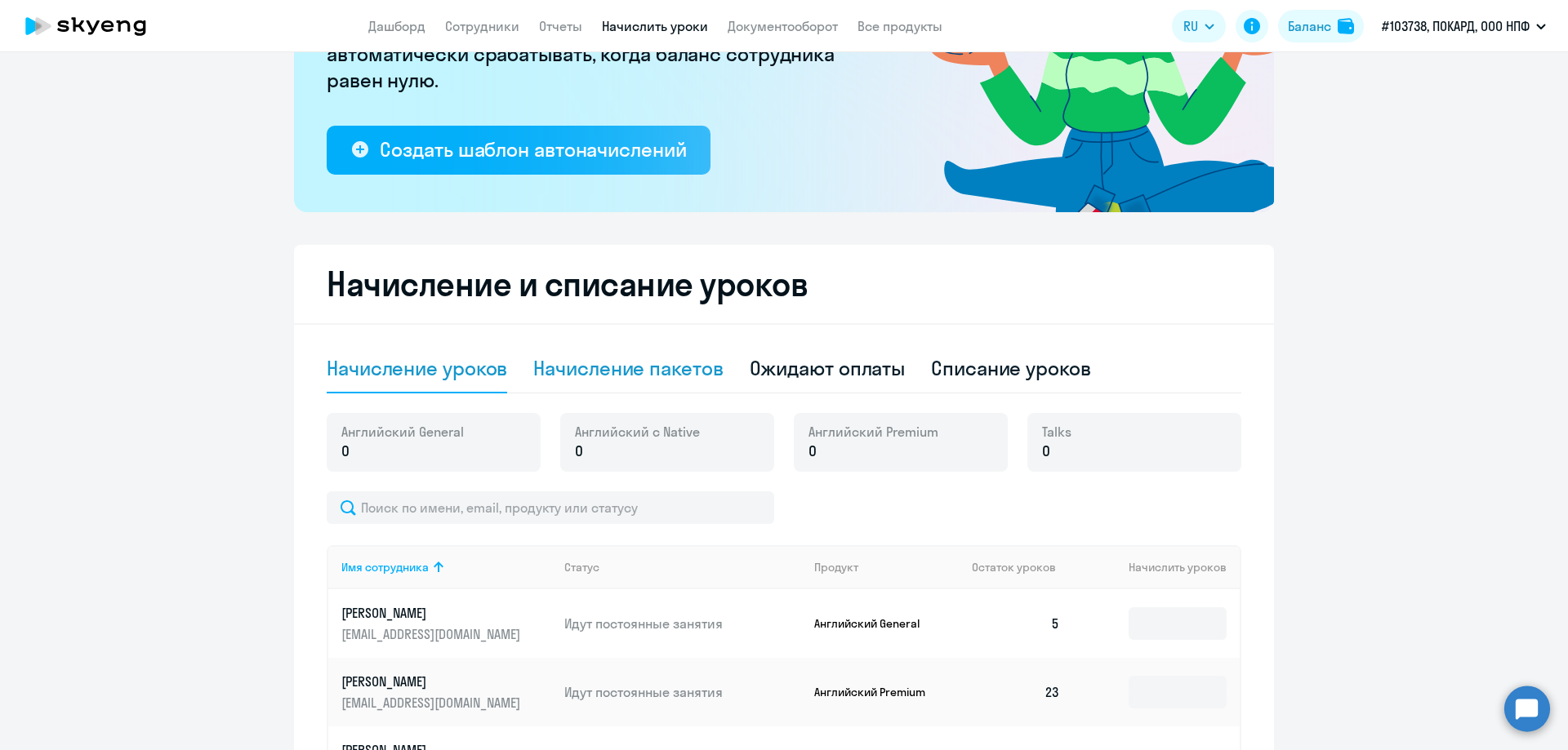
click at [595, 371] on div "Начисление пакетов" at bounding box center [628, 368] width 190 height 26
select select "10"
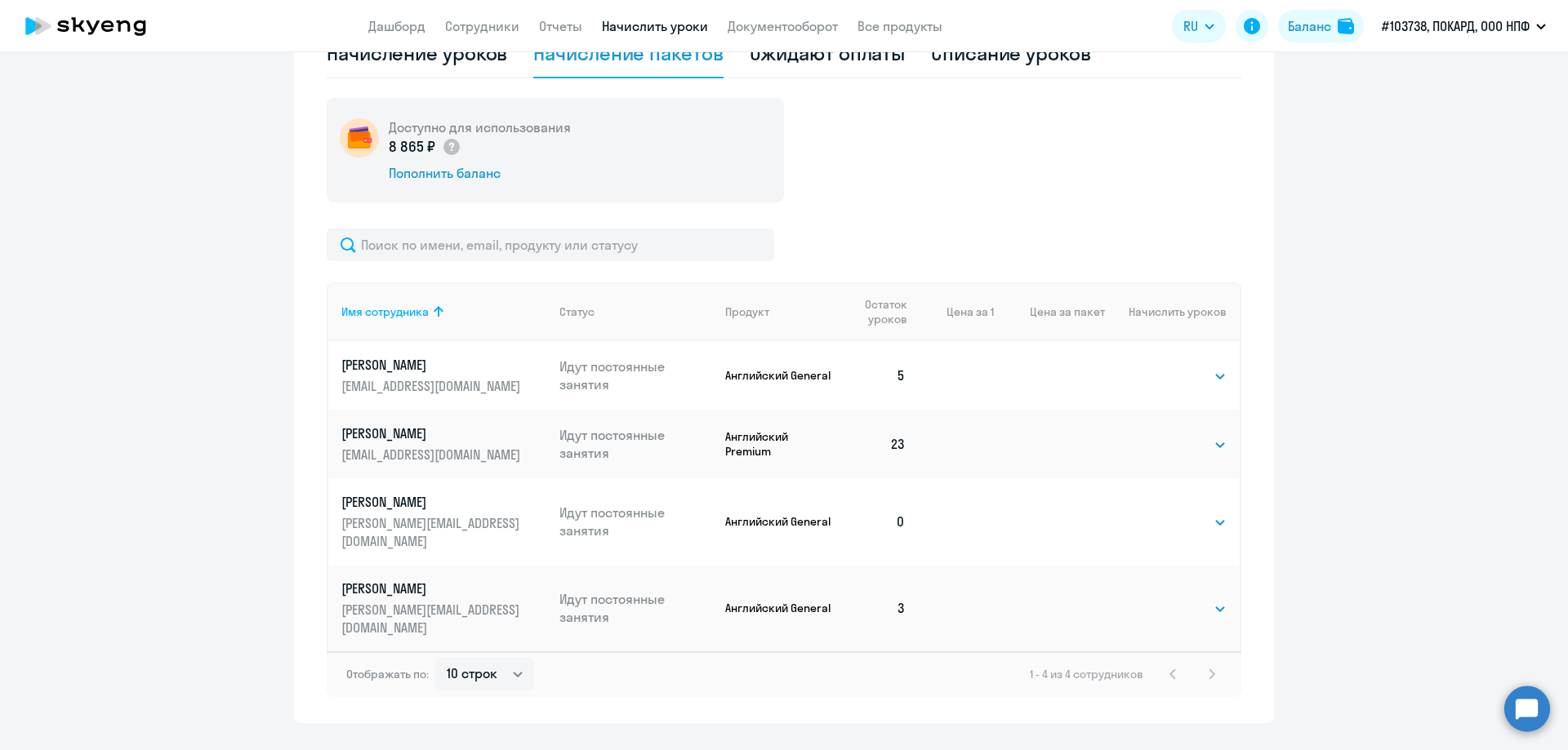
scroll to position [562, 0]
